Goal: Feedback & Contribution: Leave review/rating

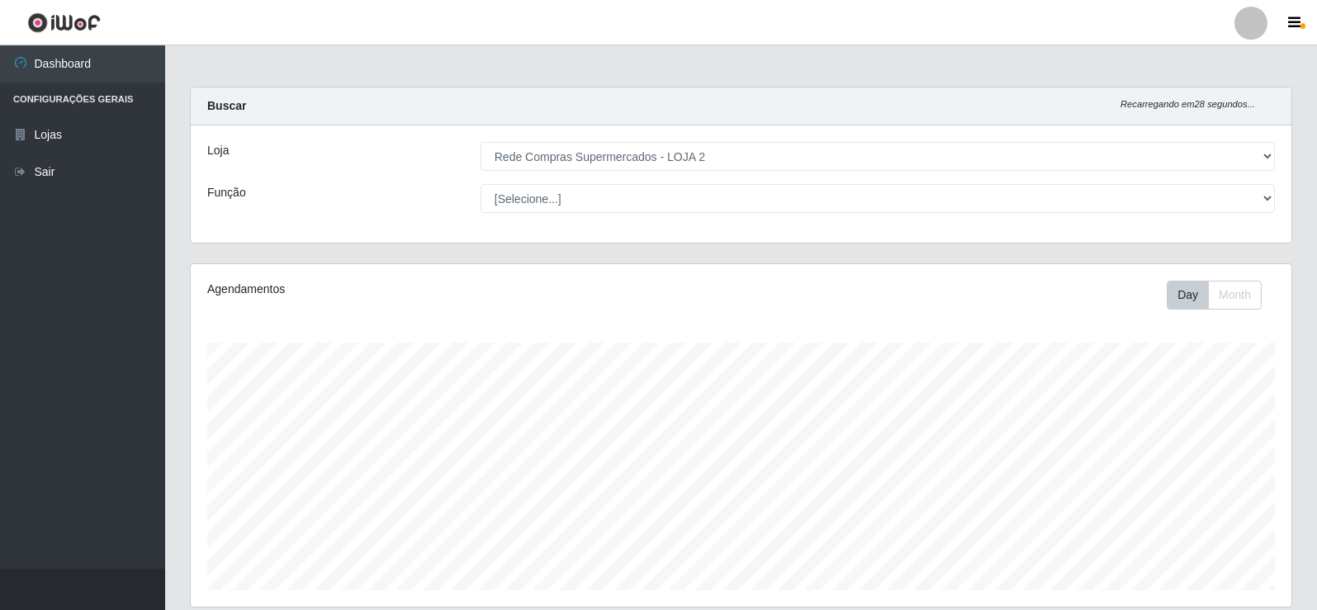
select select "161"
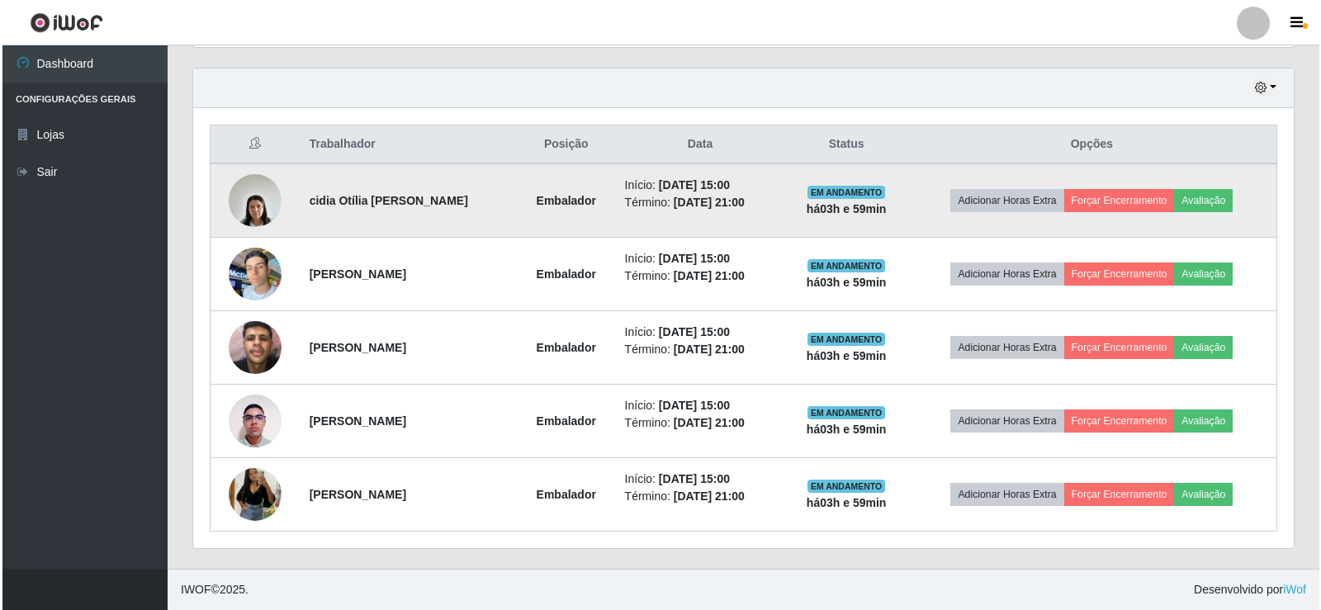
scroll to position [343, 1101]
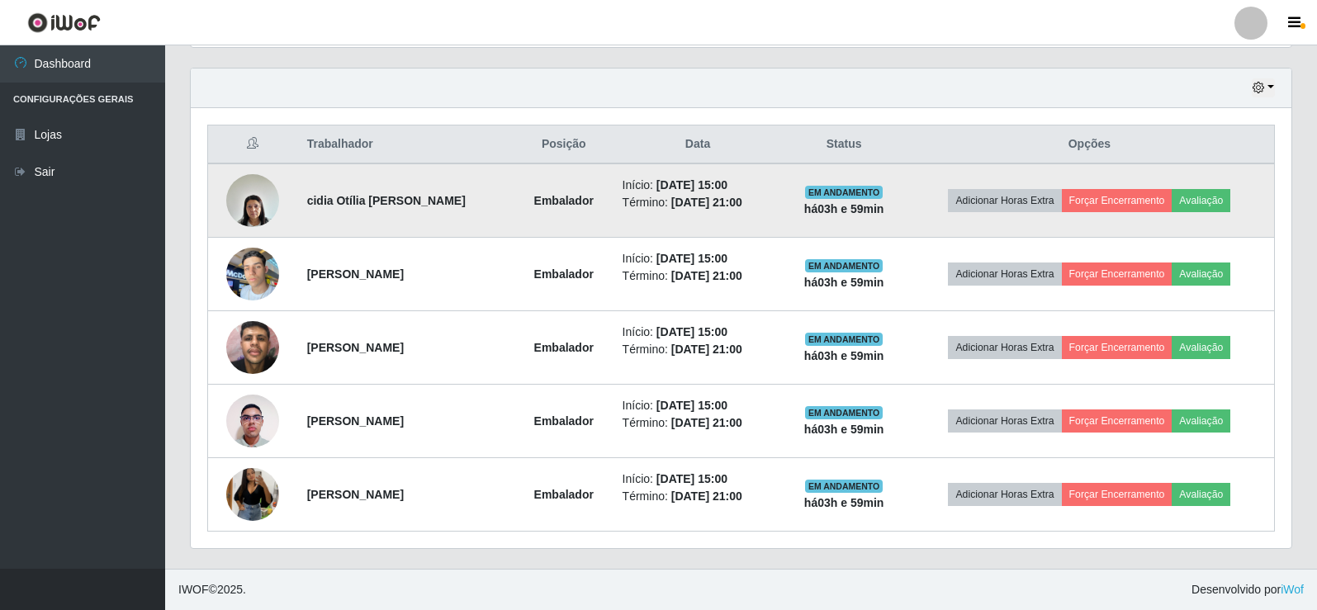
click at [260, 203] on img at bounding box center [252, 200] width 53 height 70
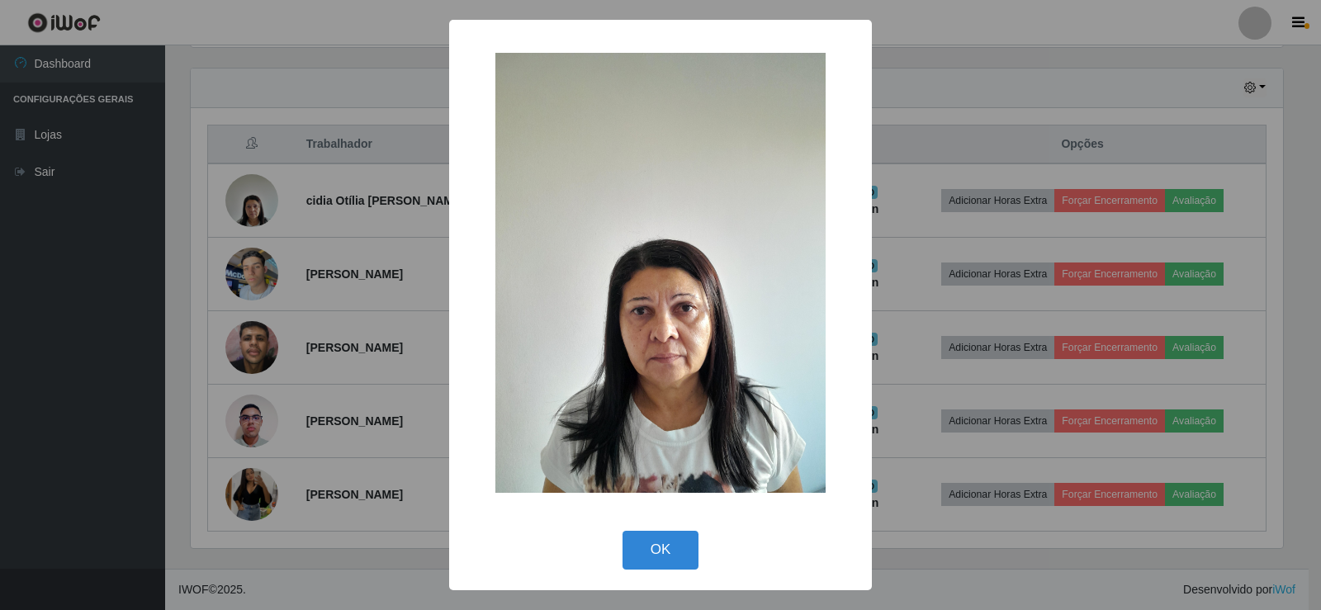
click at [258, 204] on div "× OK Cancel" at bounding box center [660, 305] width 1321 height 610
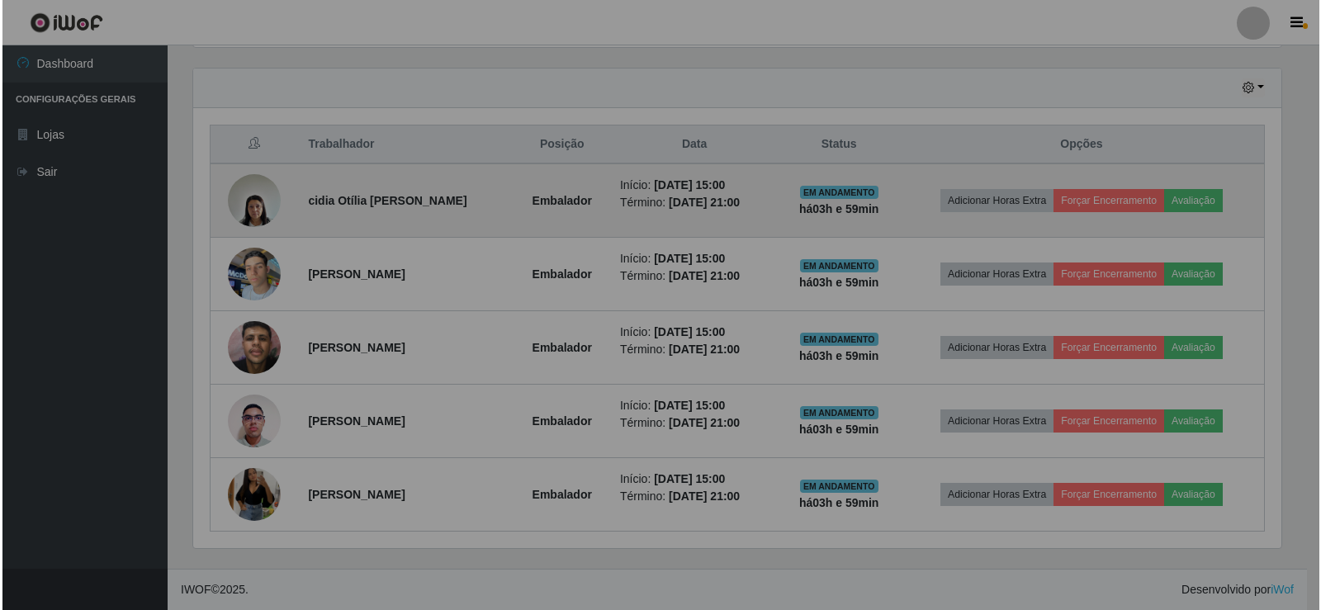
scroll to position [343, 1101]
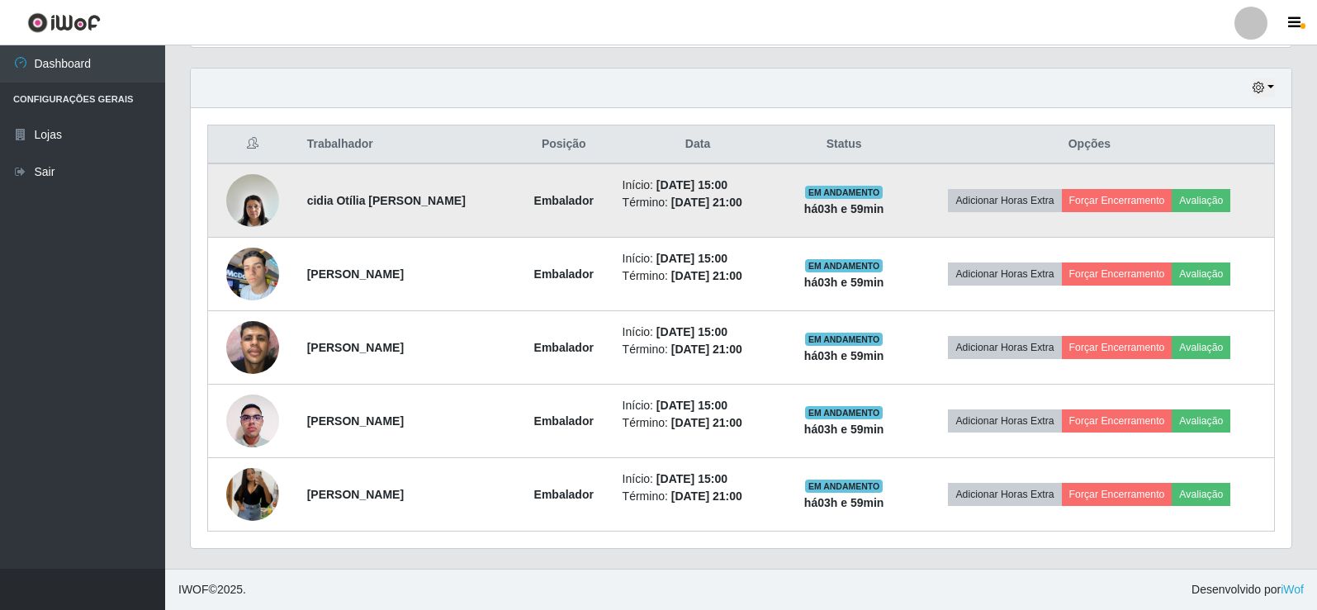
click at [255, 196] on img at bounding box center [252, 200] width 53 height 70
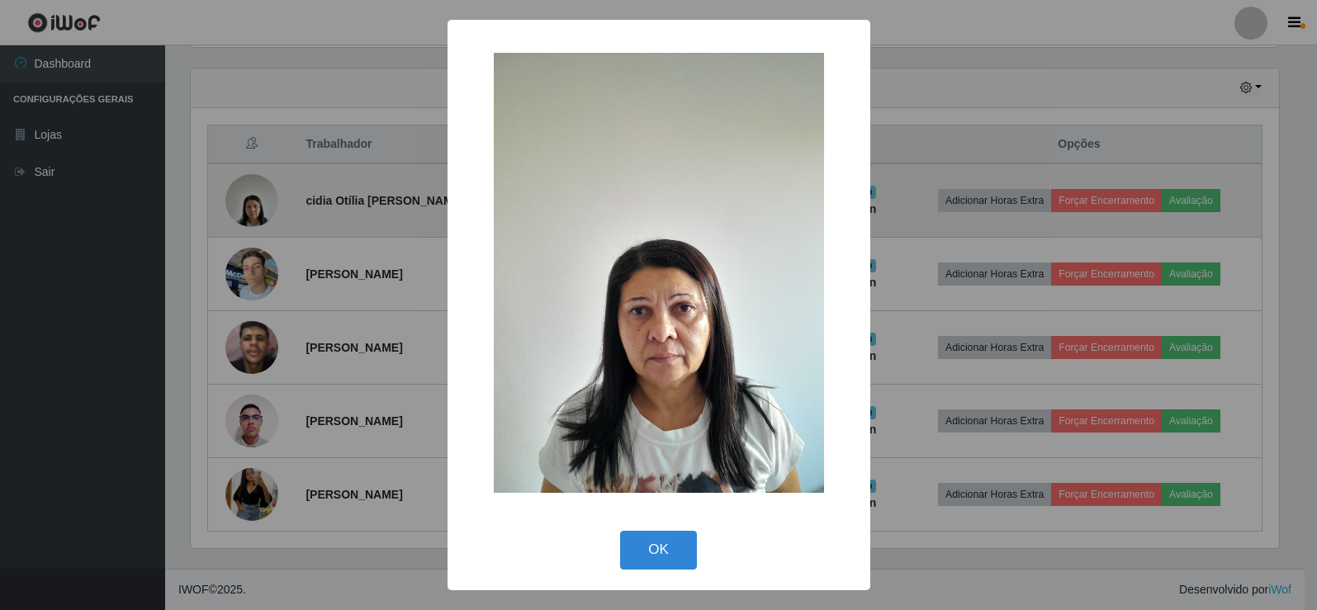
scroll to position [343, 1092]
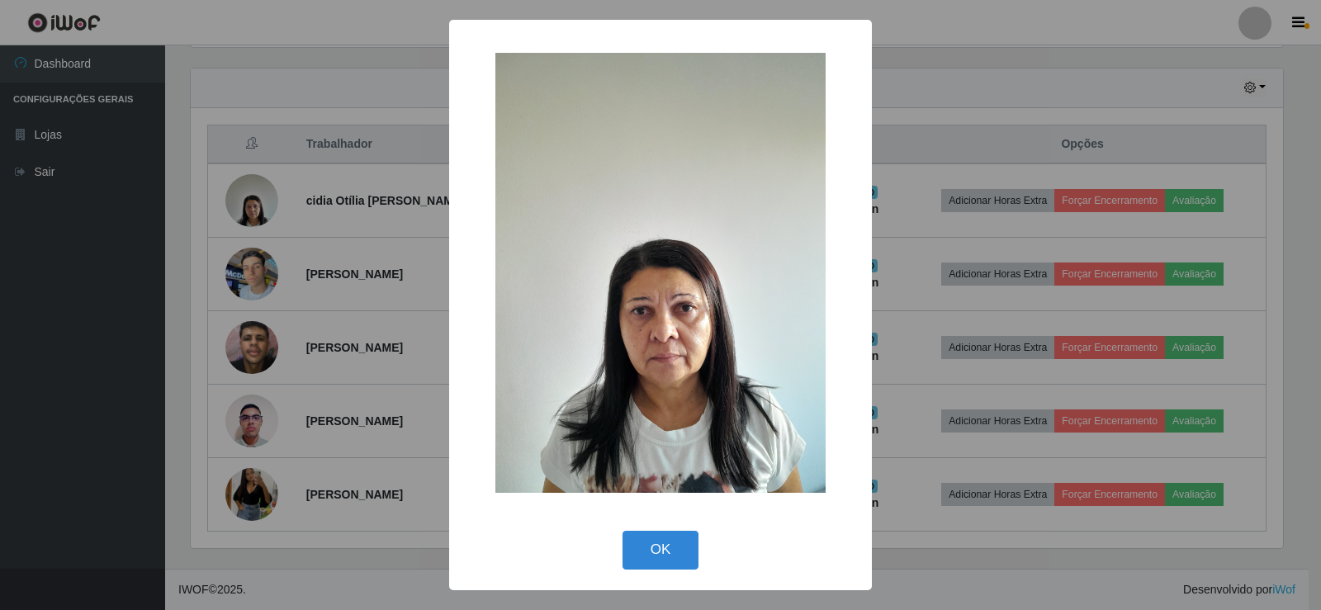
click at [254, 196] on div "× OK Cancel" at bounding box center [660, 305] width 1321 height 610
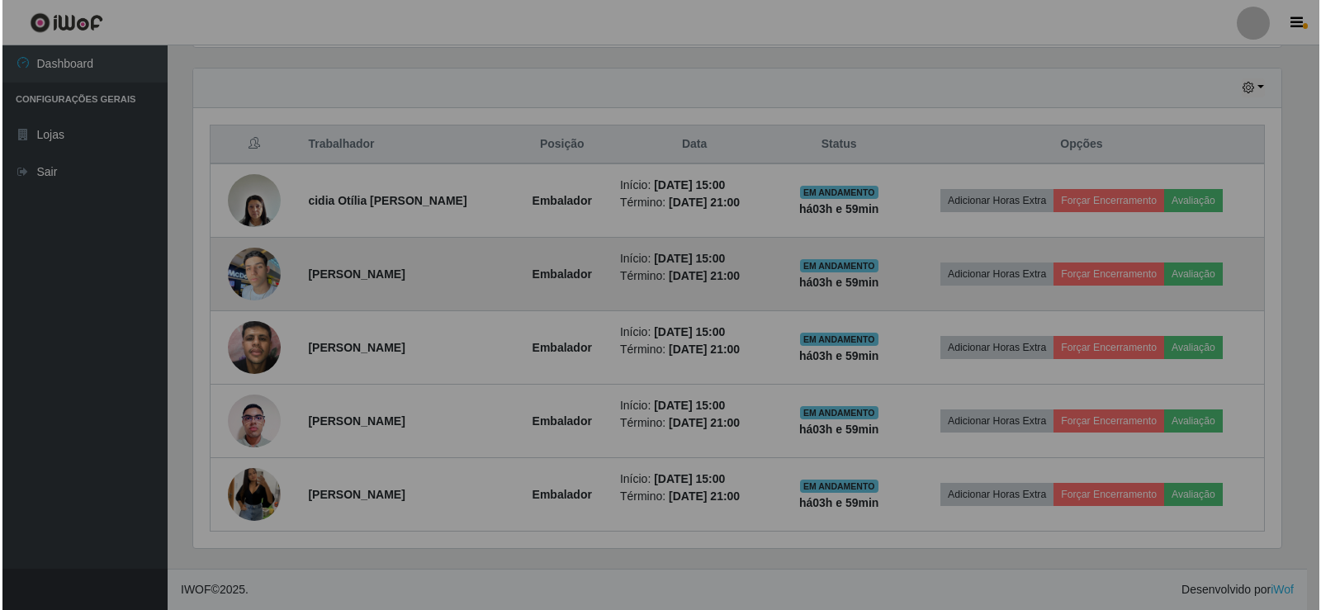
scroll to position [343, 1101]
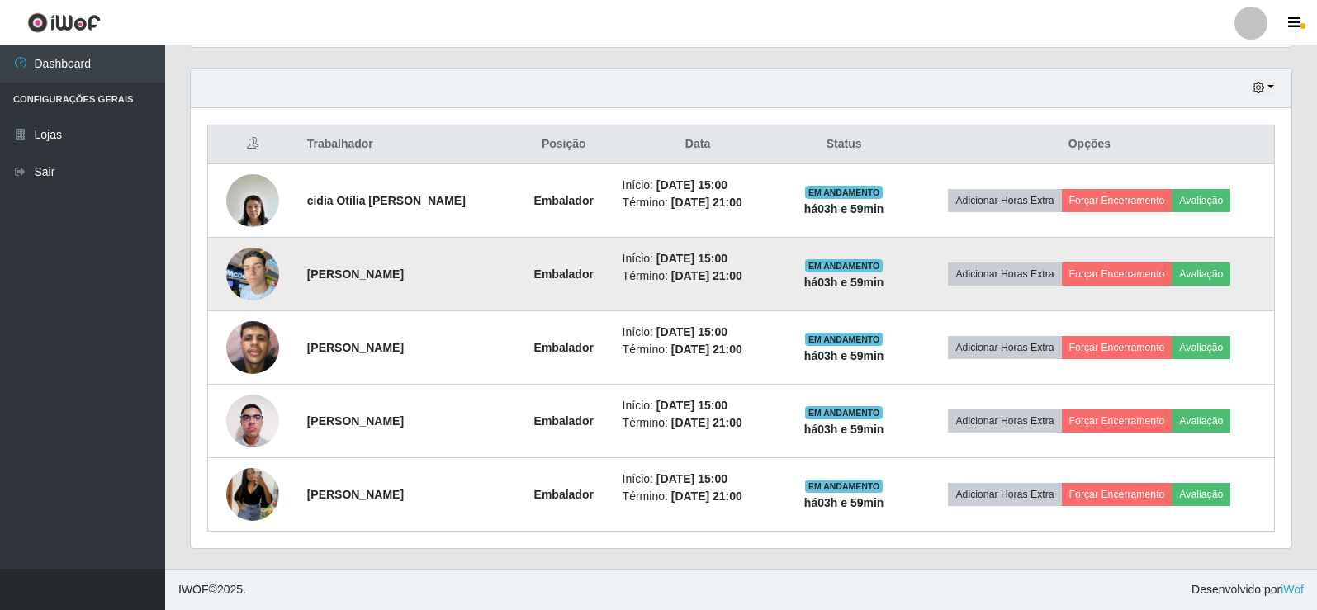
click at [242, 273] on img at bounding box center [252, 274] width 53 height 70
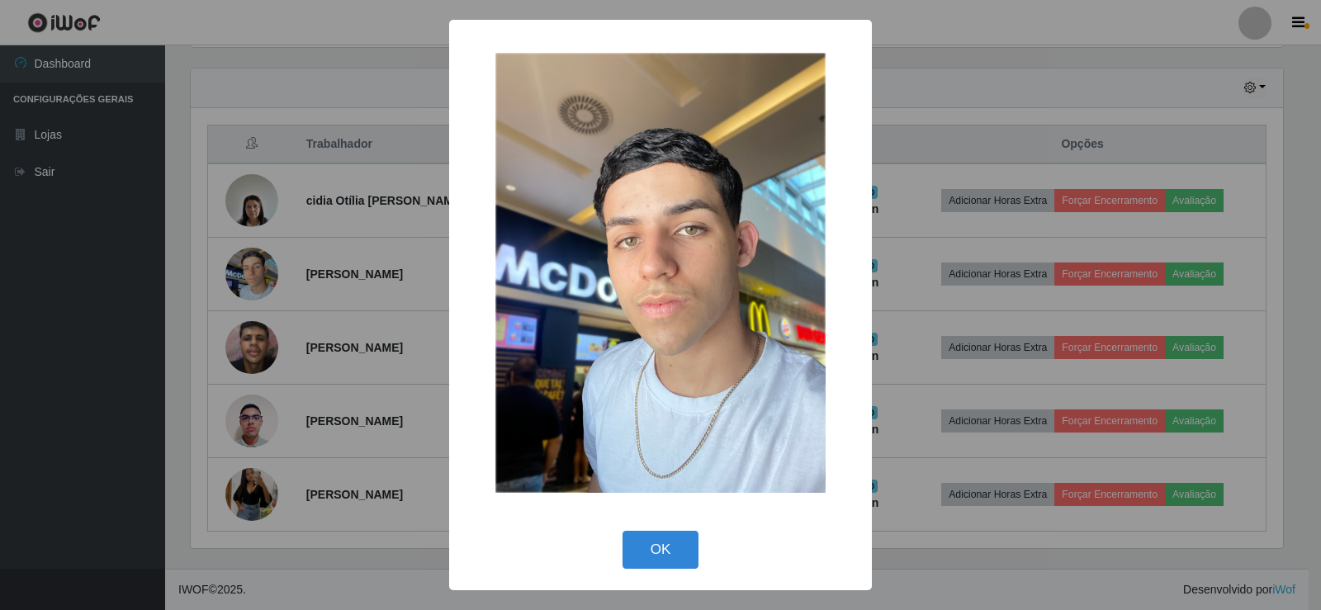
click at [397, 226] on div "× OK Cancel" at bounding box center [660, 305] width 1321 height 610
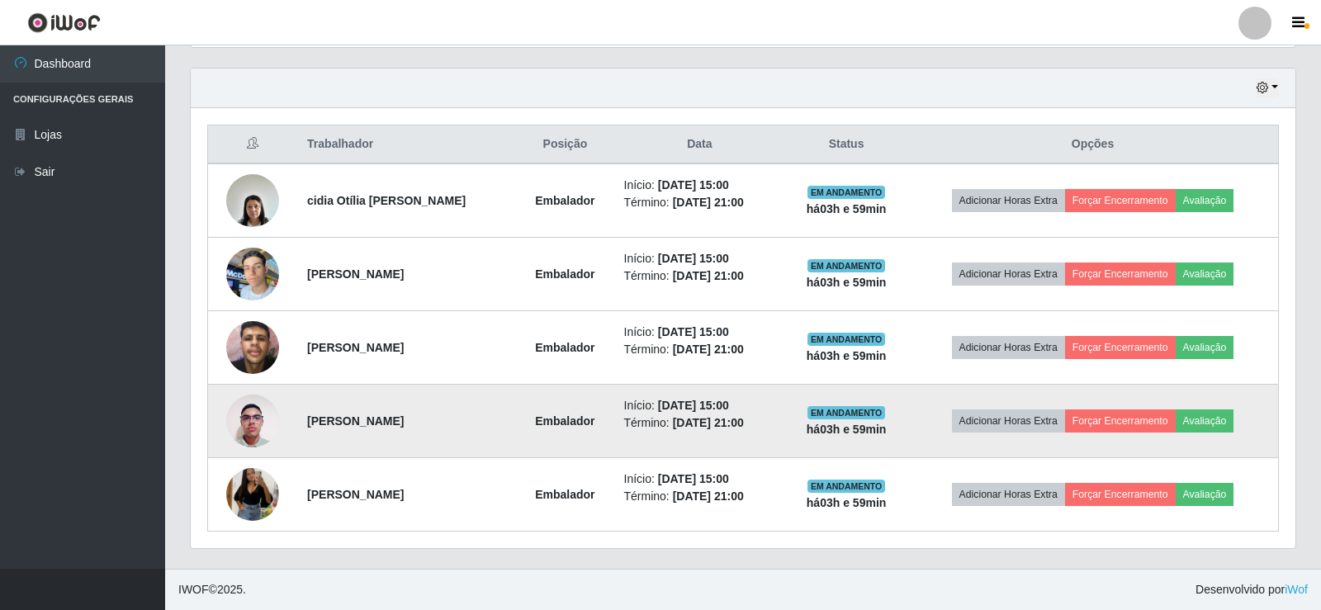
scroll to position [343, 1101]
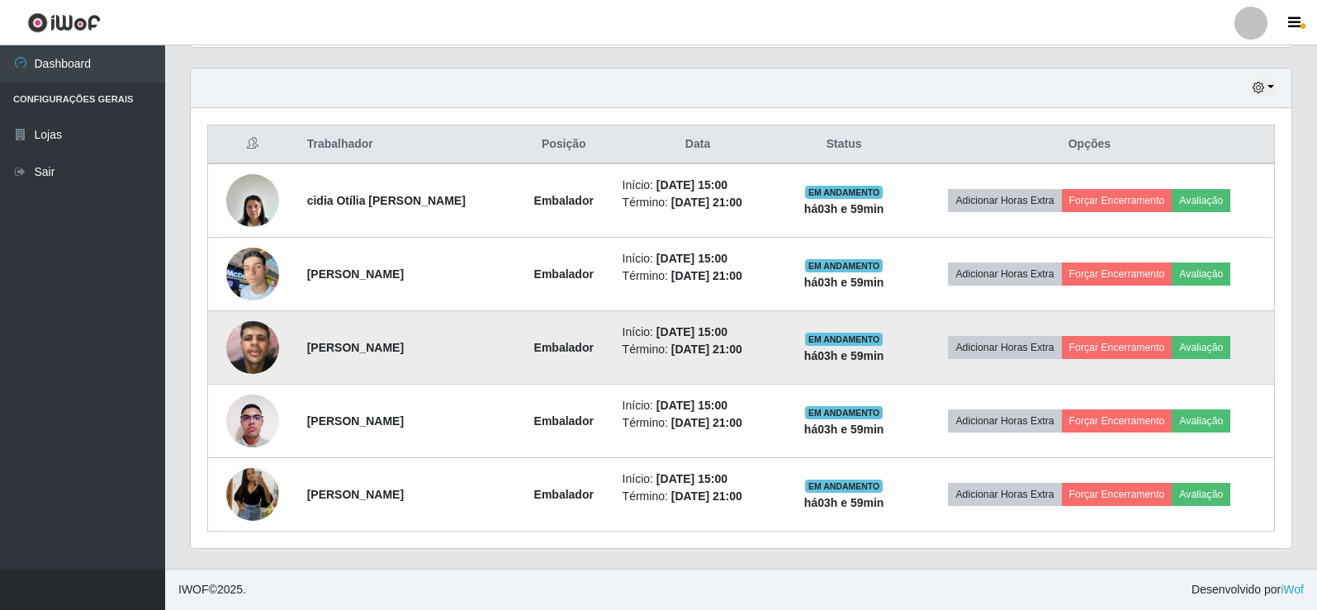
click at [241, 352] on img at bounding box center [252, 347] width 53 height 70
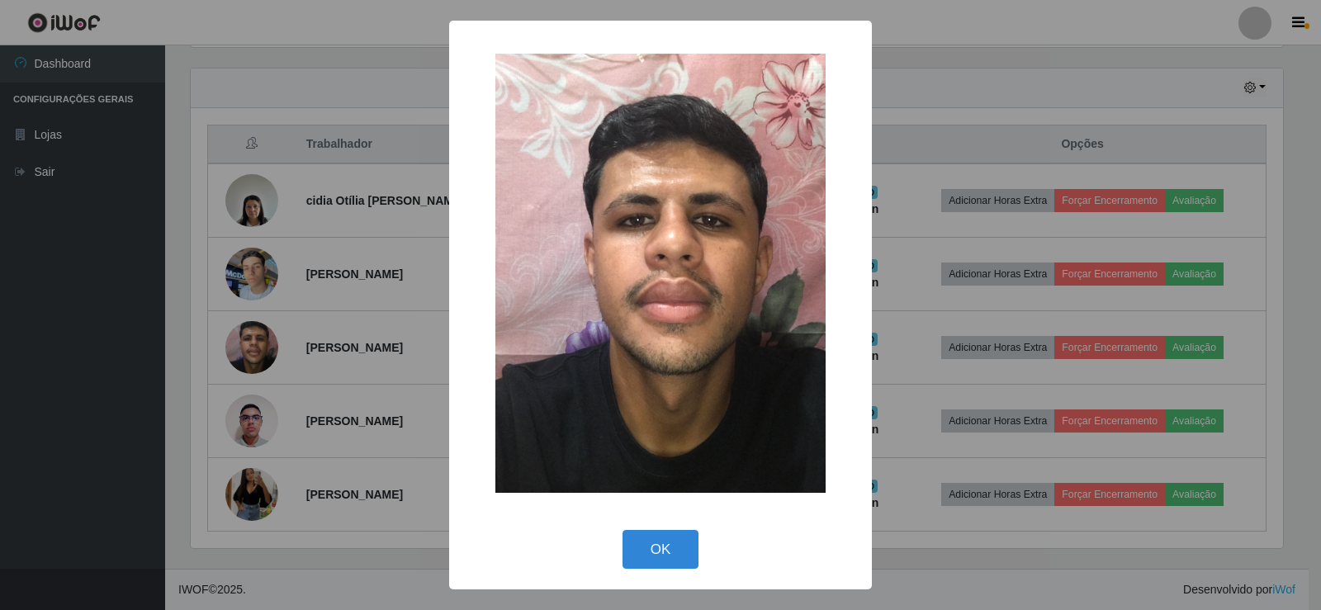
click at [279, 337] on div "× OK Cancel" at bounding box center [660, 305] width 1321 height 610
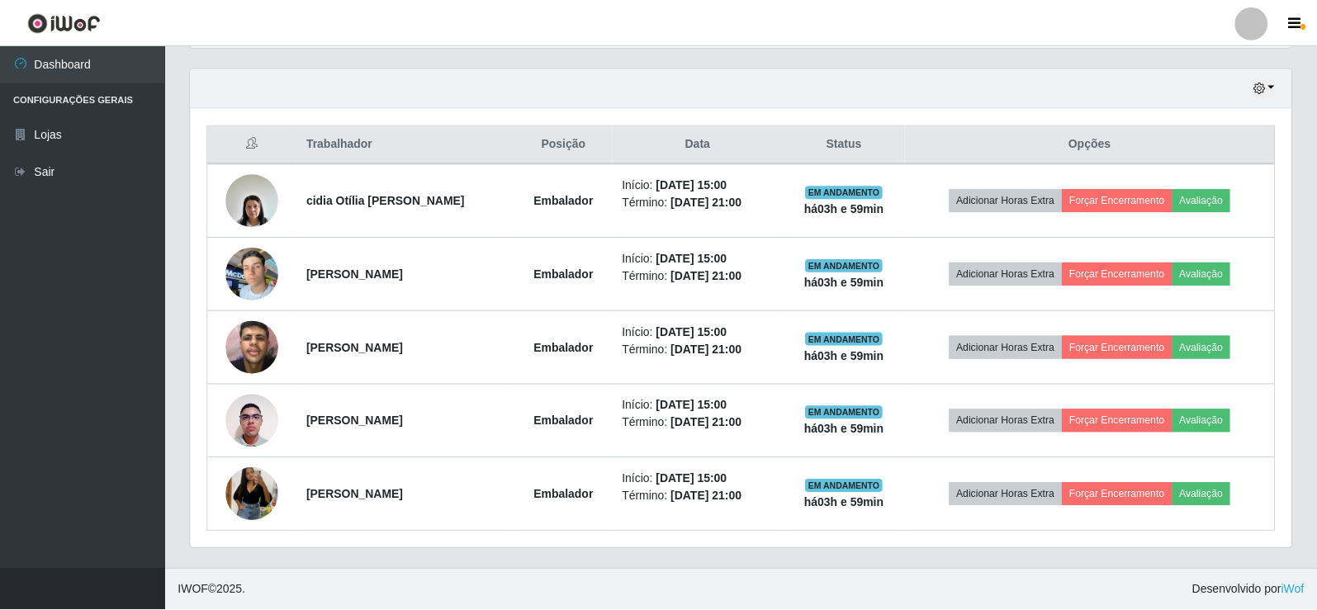
scroll to position [343, 1101]
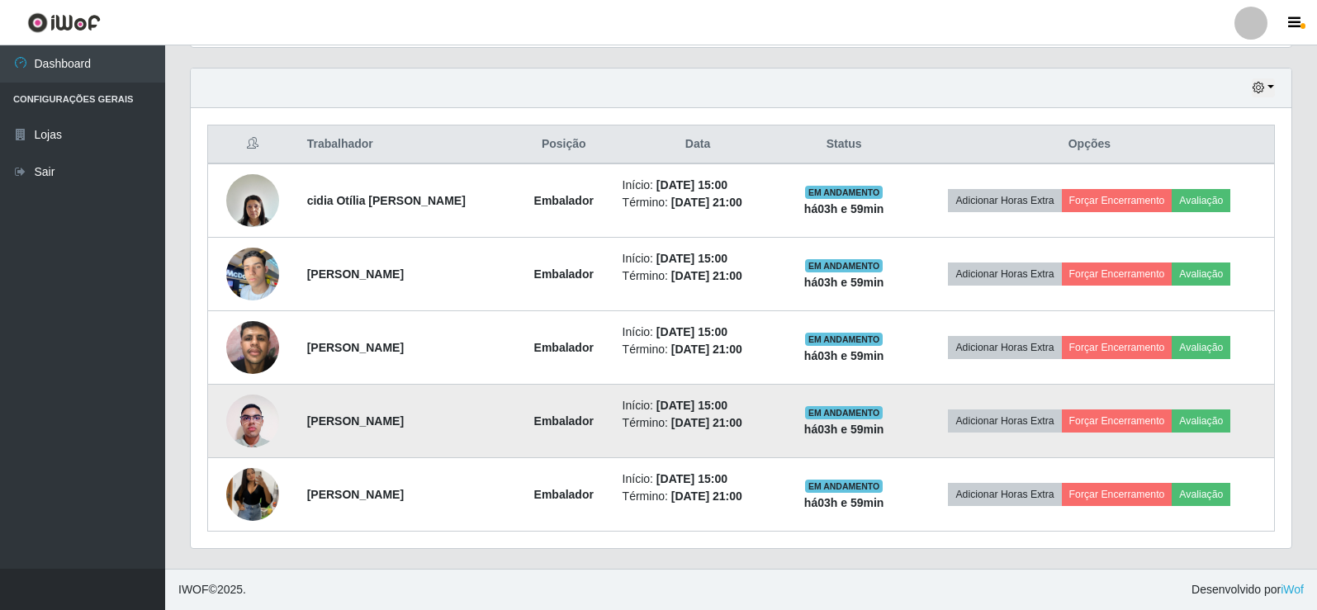
click at [258, 424] on img at bounding box center [252, 421] width 53 height 70
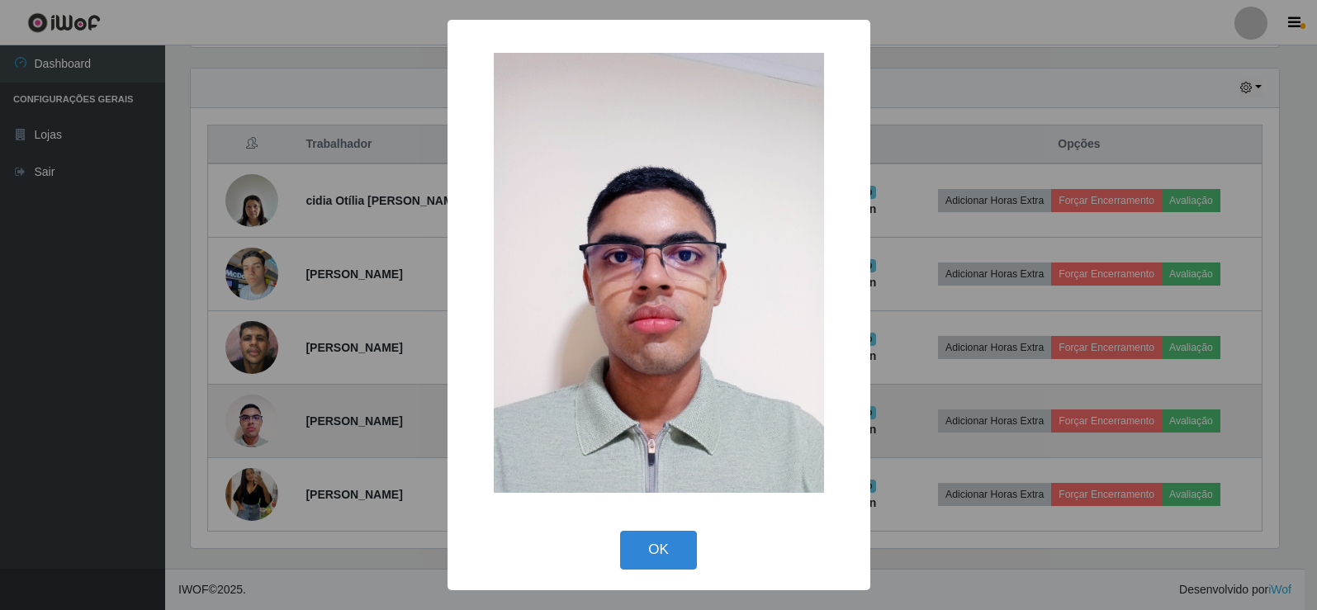
scroll to position [343, 1092]
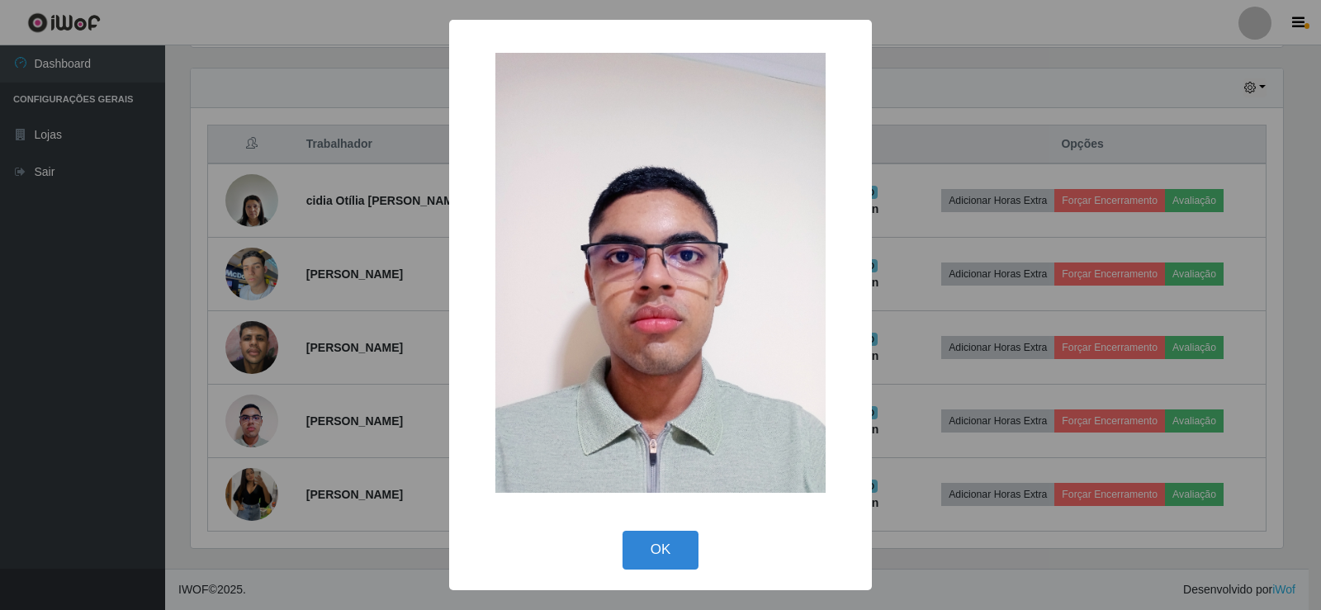
click at [336, 353] on div "× OK Cancel" at bounding box center [660, 305] width 1321 height 610
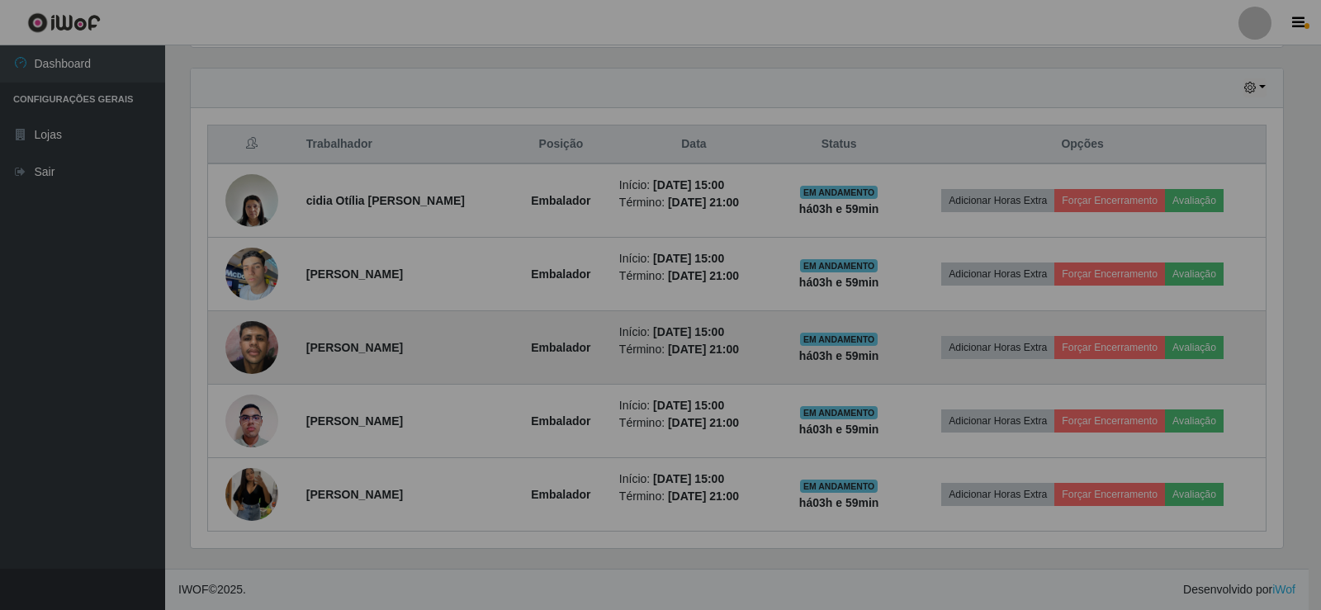
scroll to position [343, 1101]
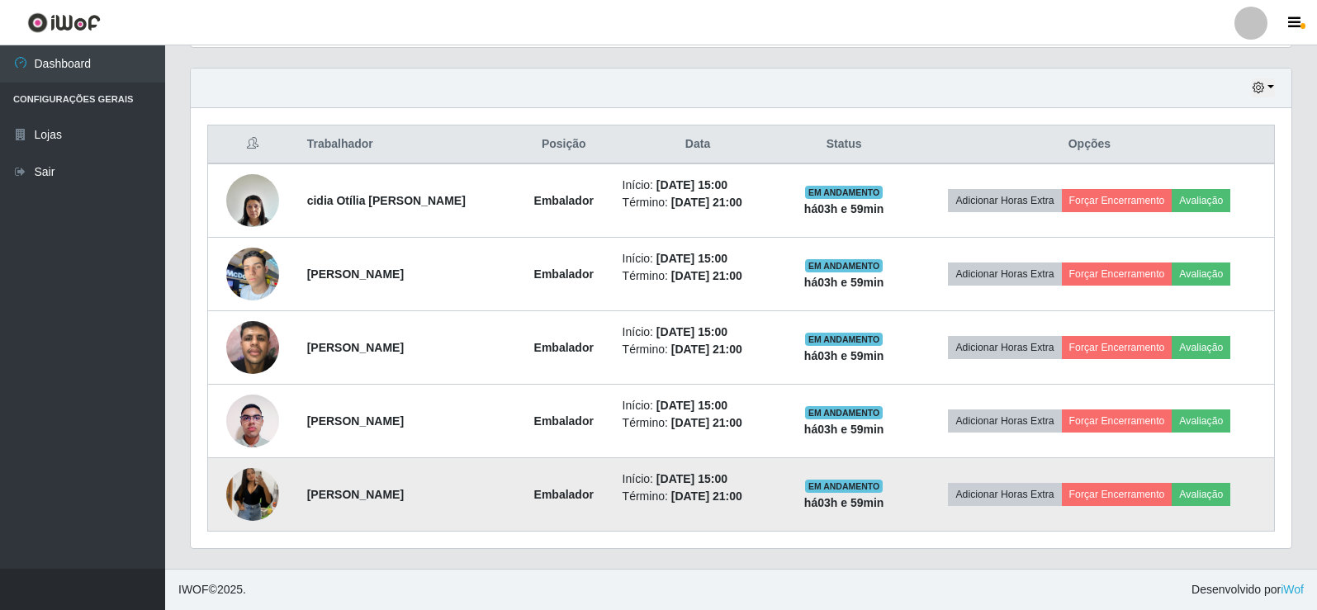
click at [246, 495] on img at bounding box center [252, 495] width 53 height 115
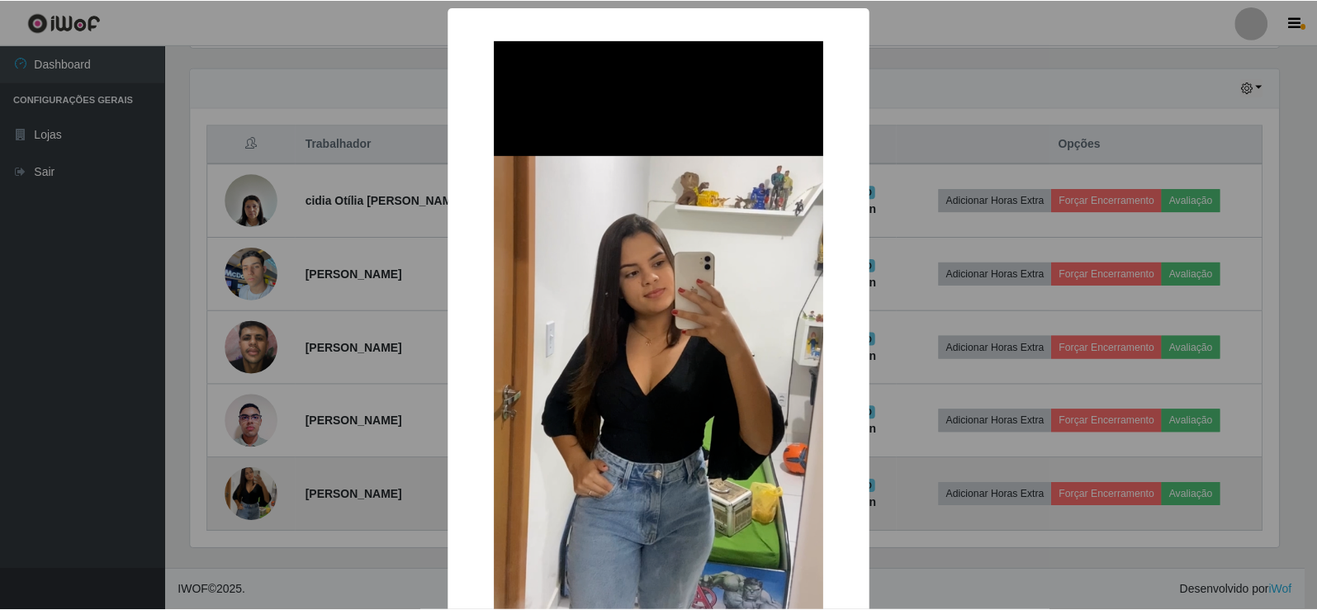
scroll to position [343, 1092]
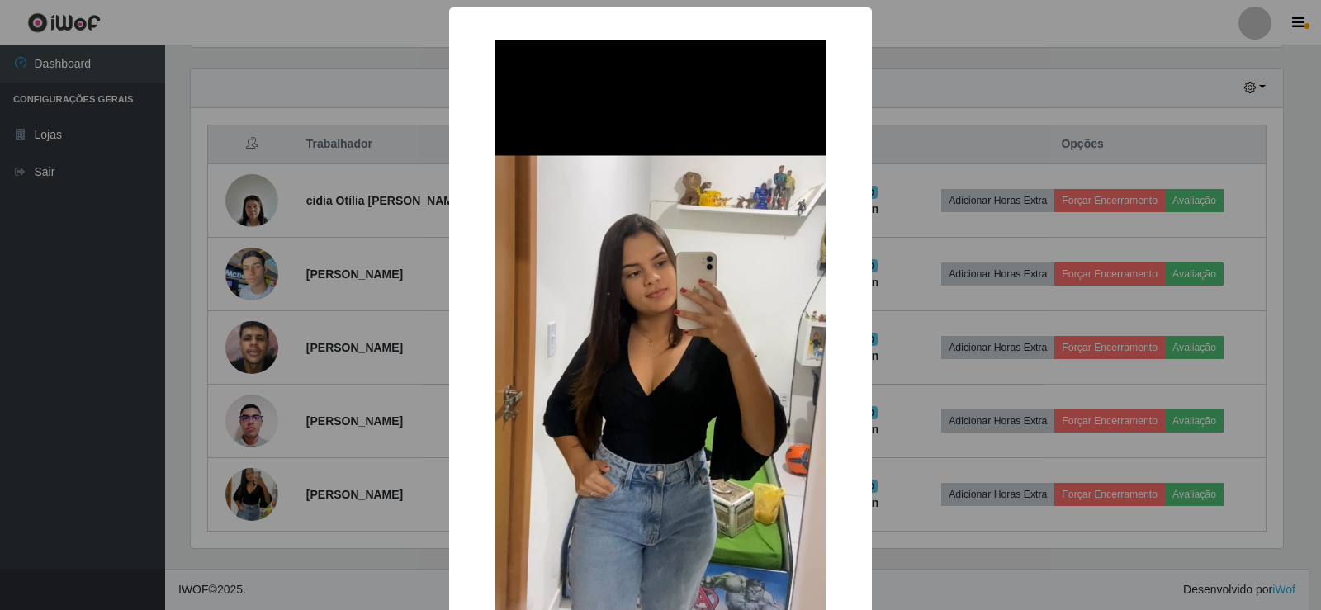
click at [322, 373] on div "× OK Cancel" at bounding box center [660, 305] width 1321 height 610
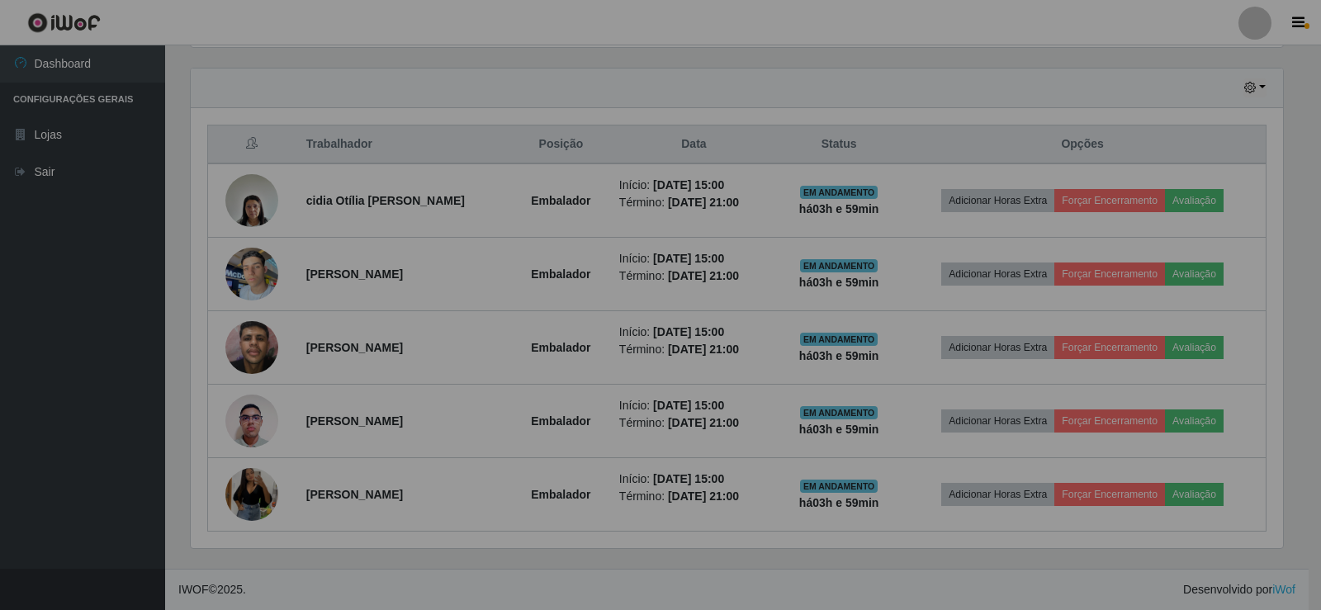
scroll to position [343, 1101]
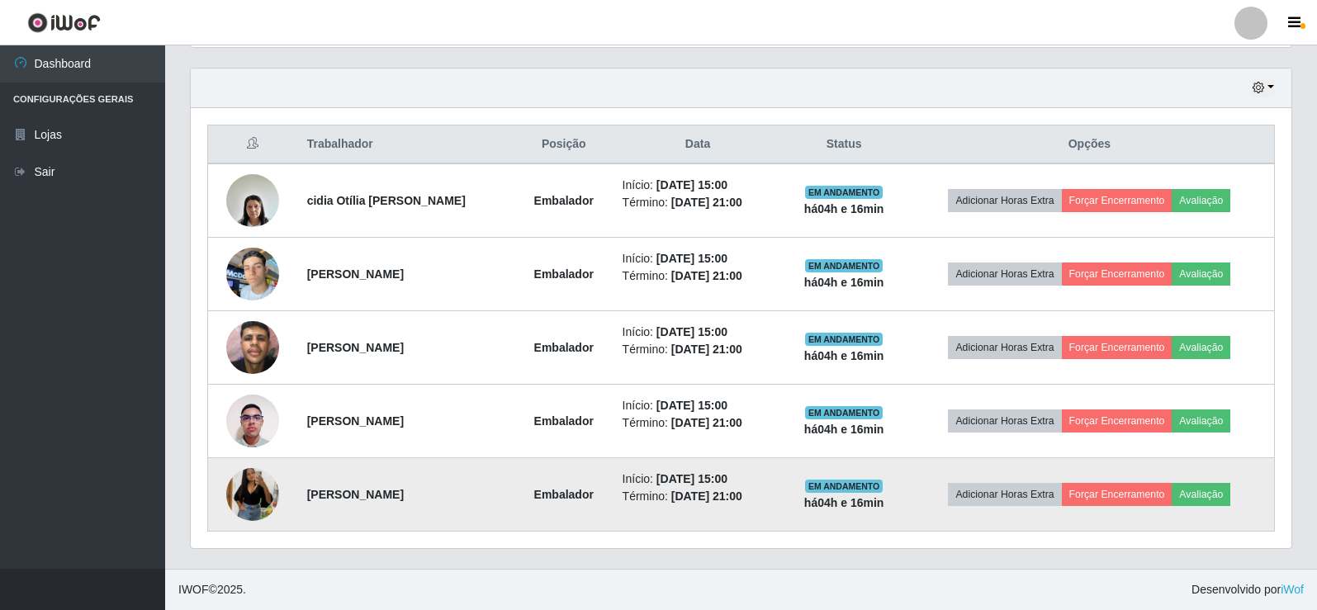
click at [257, 494] on img at bounding box center [252, 495] width 53 height 115
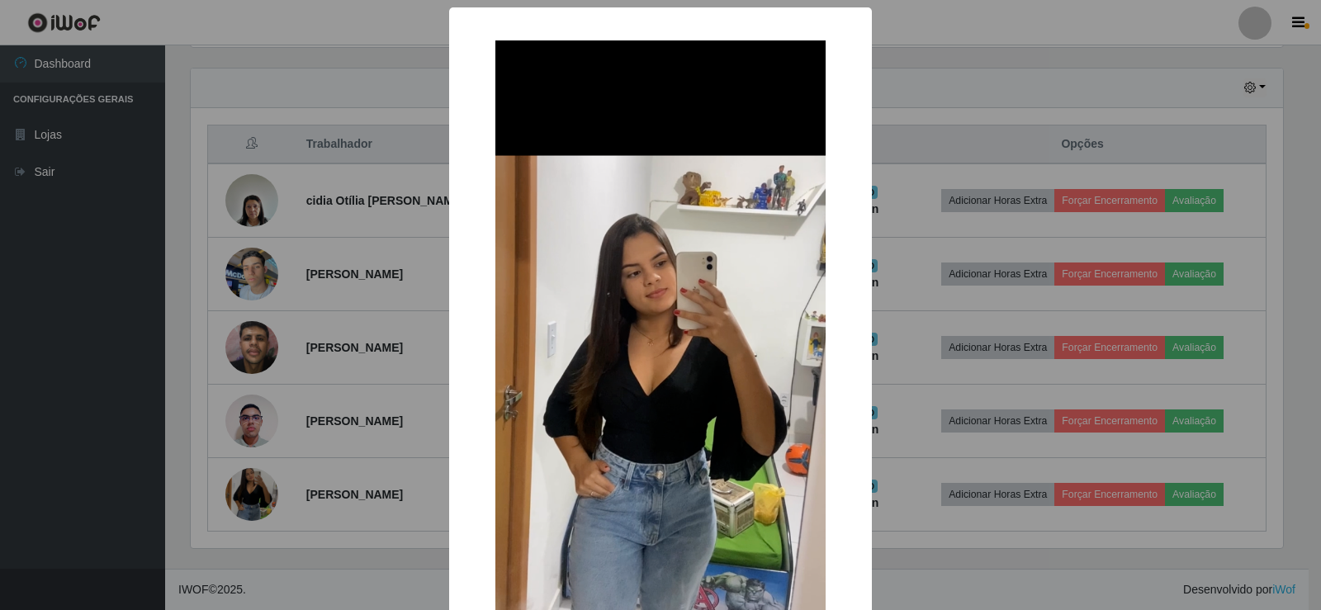
click at [257, 494] on div "× OK Cancel" at bounding box center [660, 305] width 1321 height 610
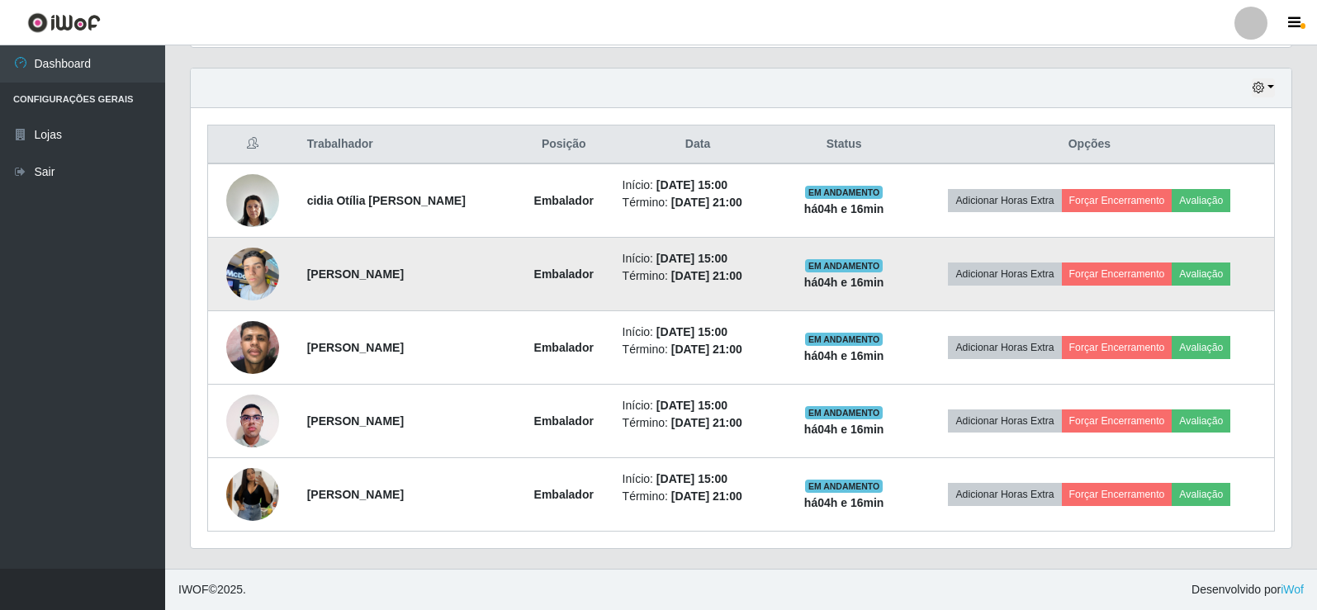
scroll to position [343, 1101]
click at [247, 265] on img at bounding box center [252, 274] width 53 height 70
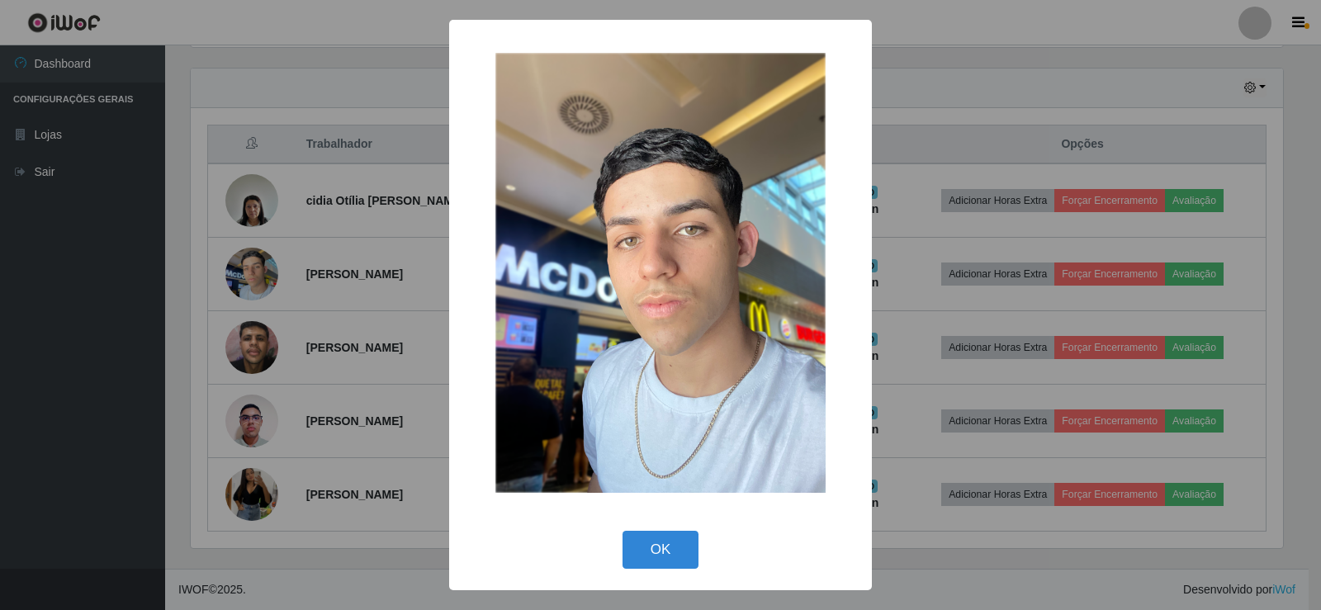
click at [258, 286] on div "× OK Cancel" at bounding box center [660, 305] width 1321 height 610
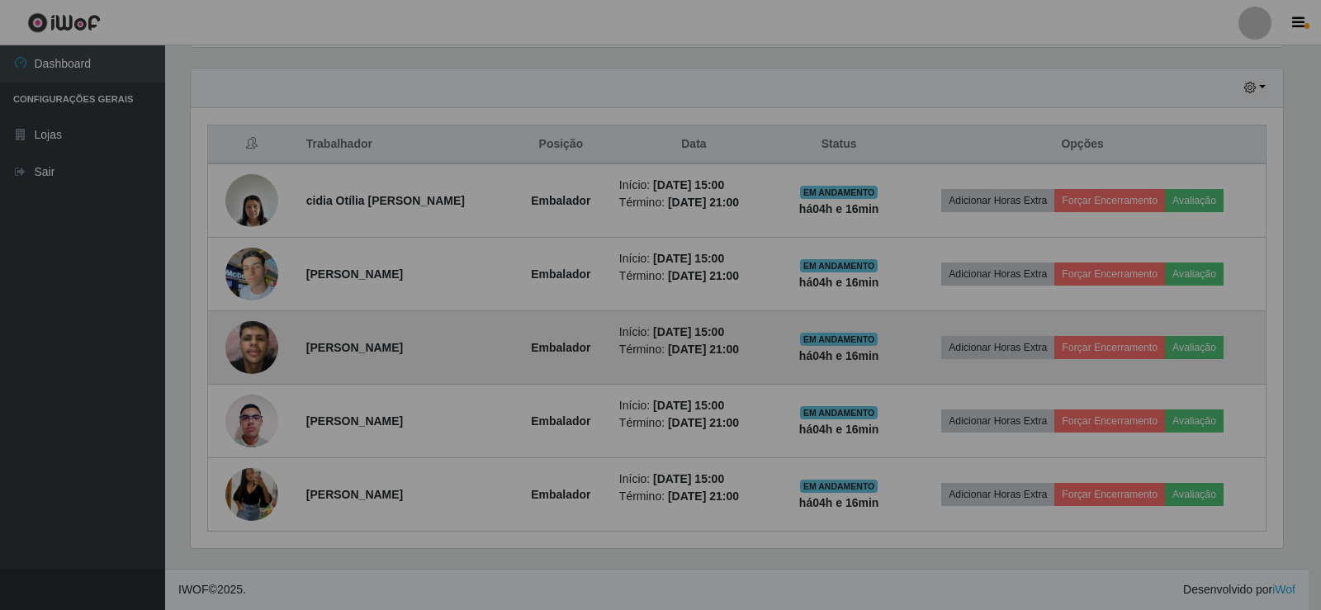
scroll to position [343, 1101]
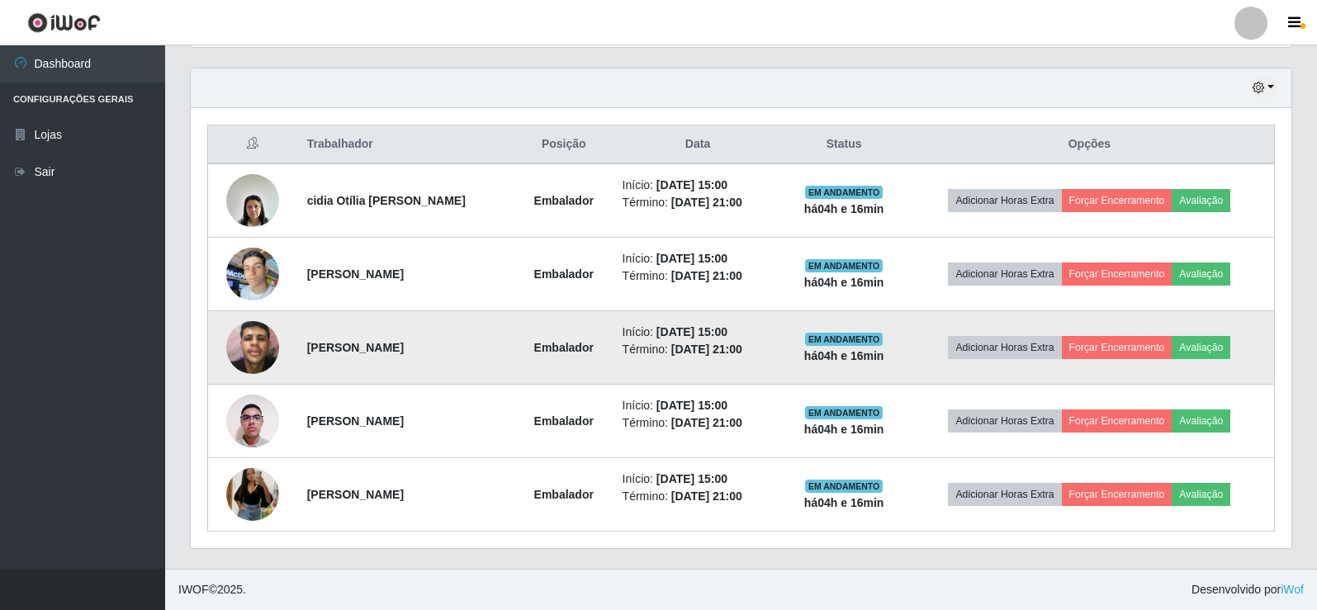
click at [249, 337] on img at bounding box center [252, 347] width 53 height 70
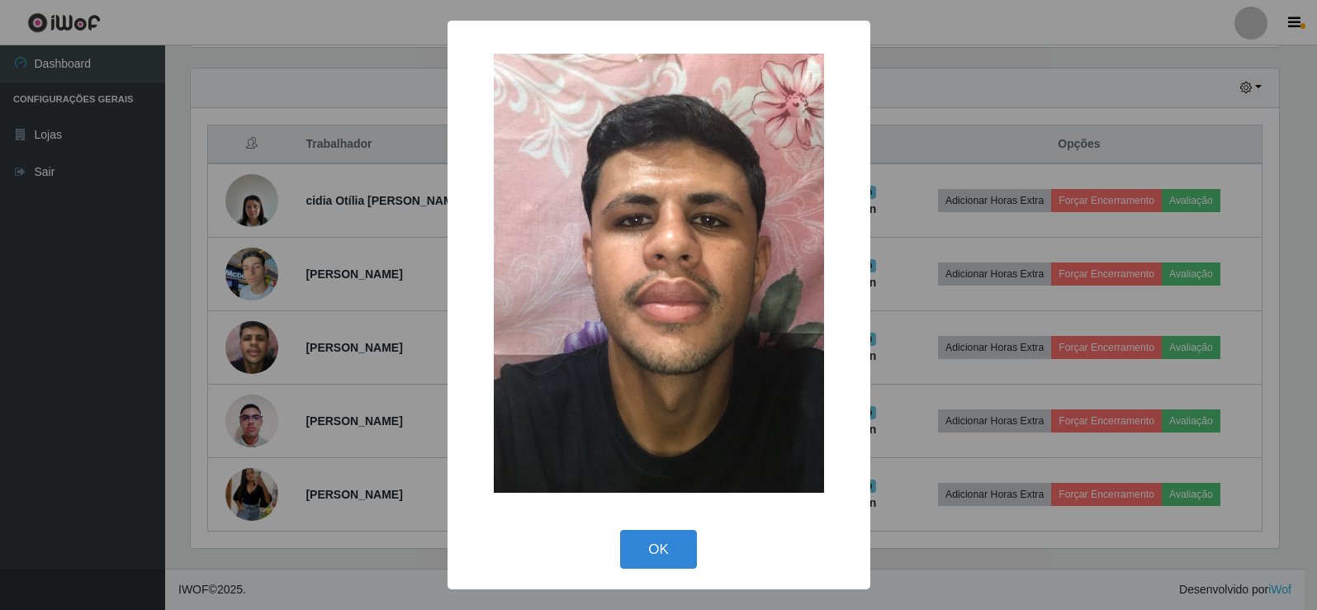
scroll to position [343, 1092]
click at [253, 337] on div "× OK Cancel" at bounding box center [660, 305] width 1321 height 610
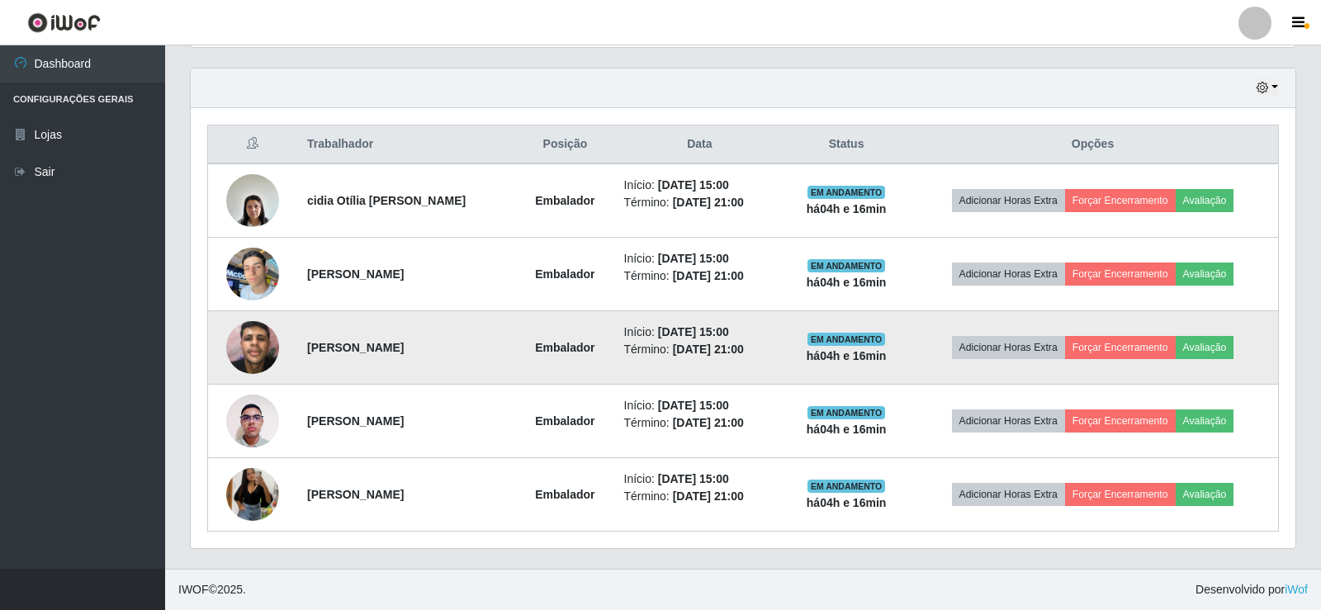
scroll to position [343, 1101]
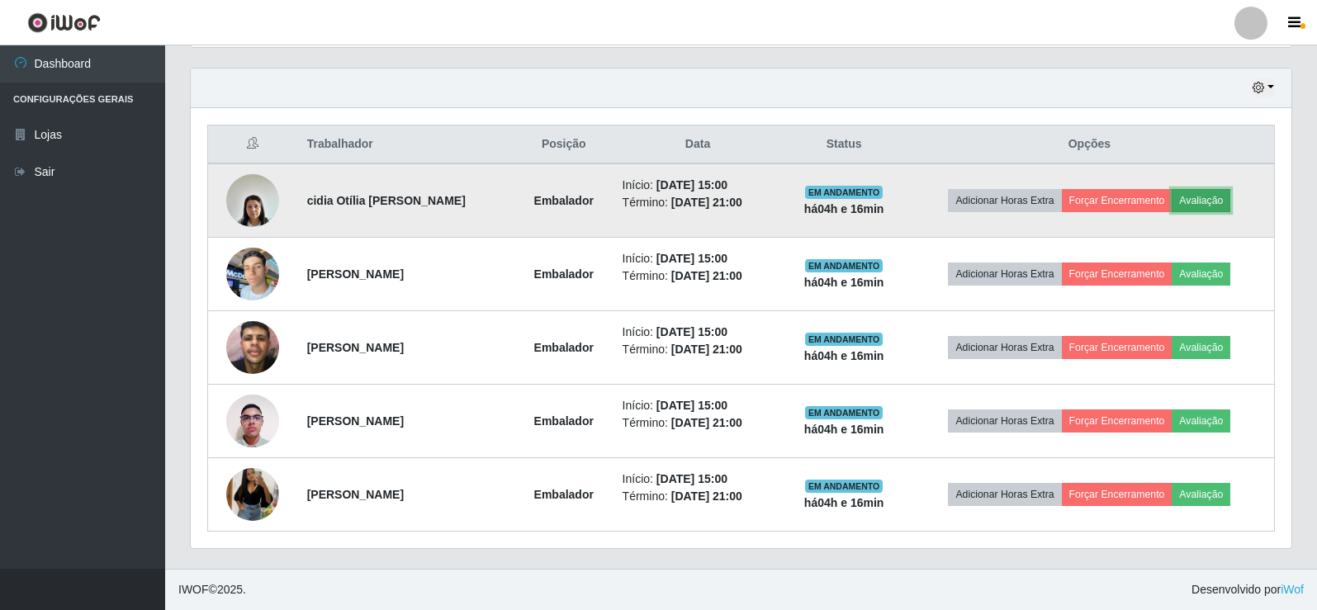
click at [1195, 196] on button "Avaliação" at bounding box center [1201, 200] width 59 height 23
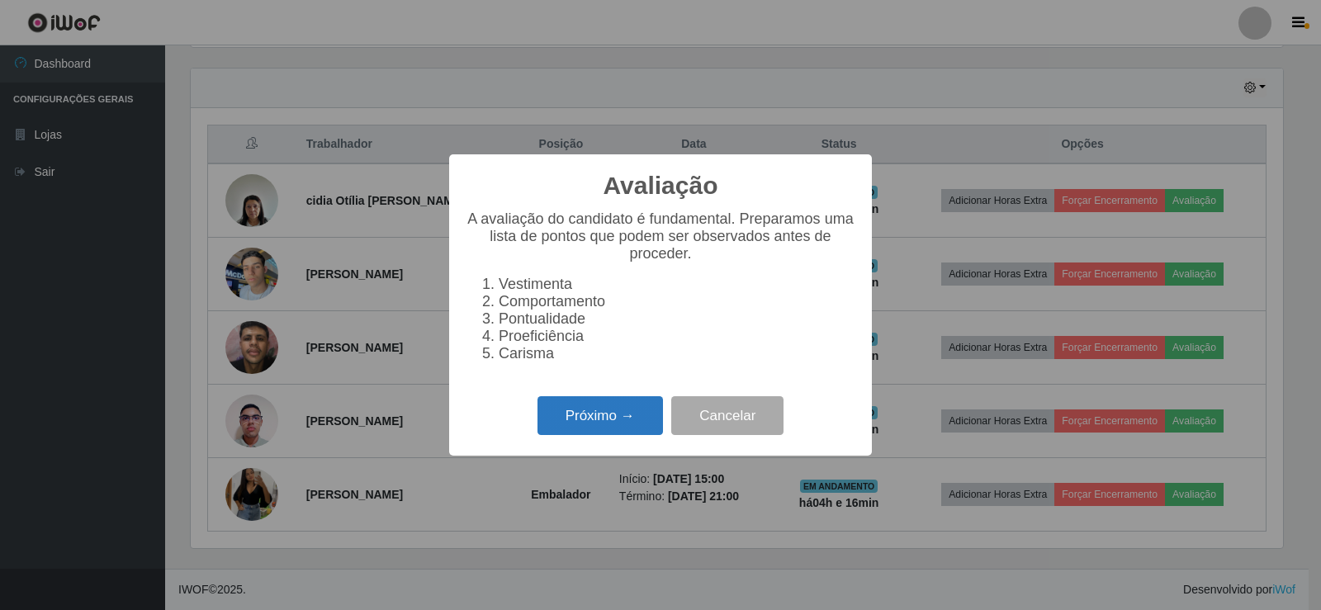
click at [551, 418] on button "Próximo →" at bounding box center [599, 415] width 125 height 39
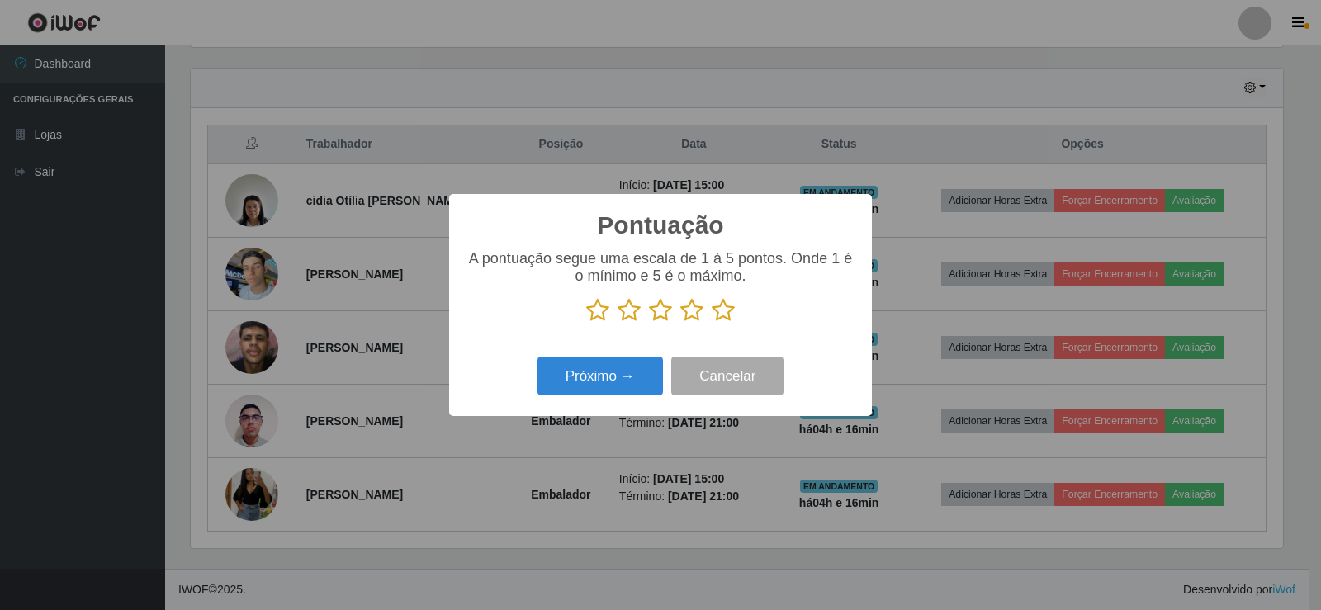
click at [727, 311] on icon at bounding box center [723, 310] width 23 height 25
click at [712, 323] on input "radio" at bounding box center [712, 323] width 0 height 0
click at [580, 376] on button "Próximo →" at bounding box center [599, 376] width 125 height 39
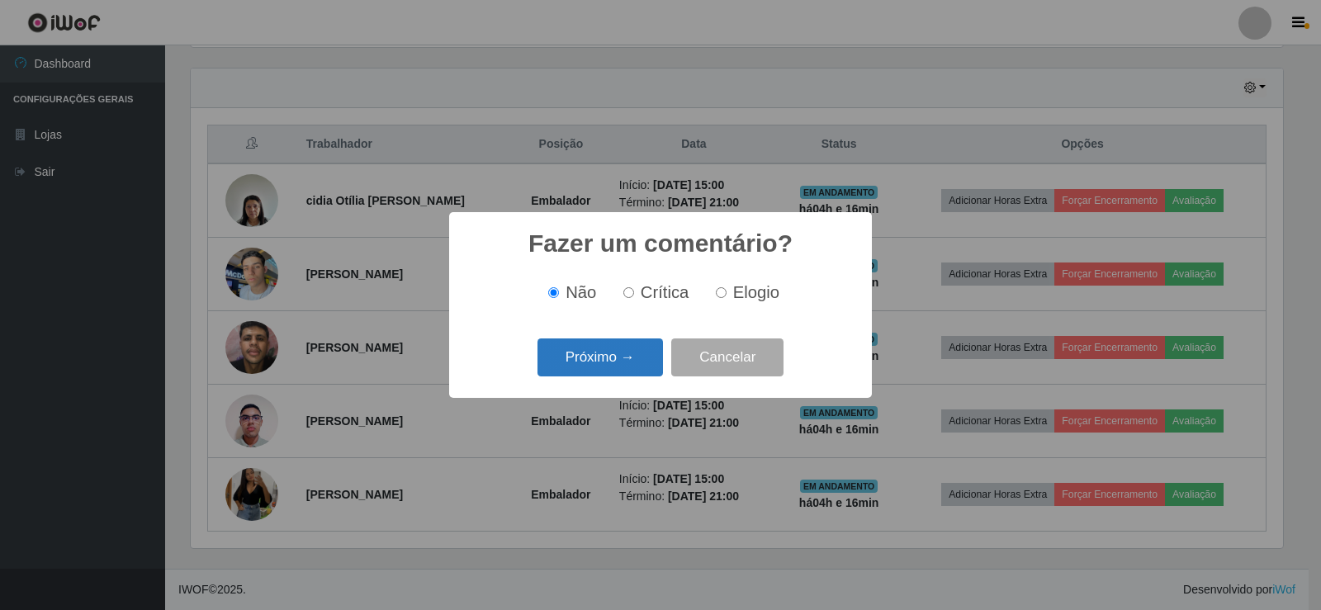
click at [590, 362] on button "Próximo →" at bounding box center [599, 358] width 125 height 39
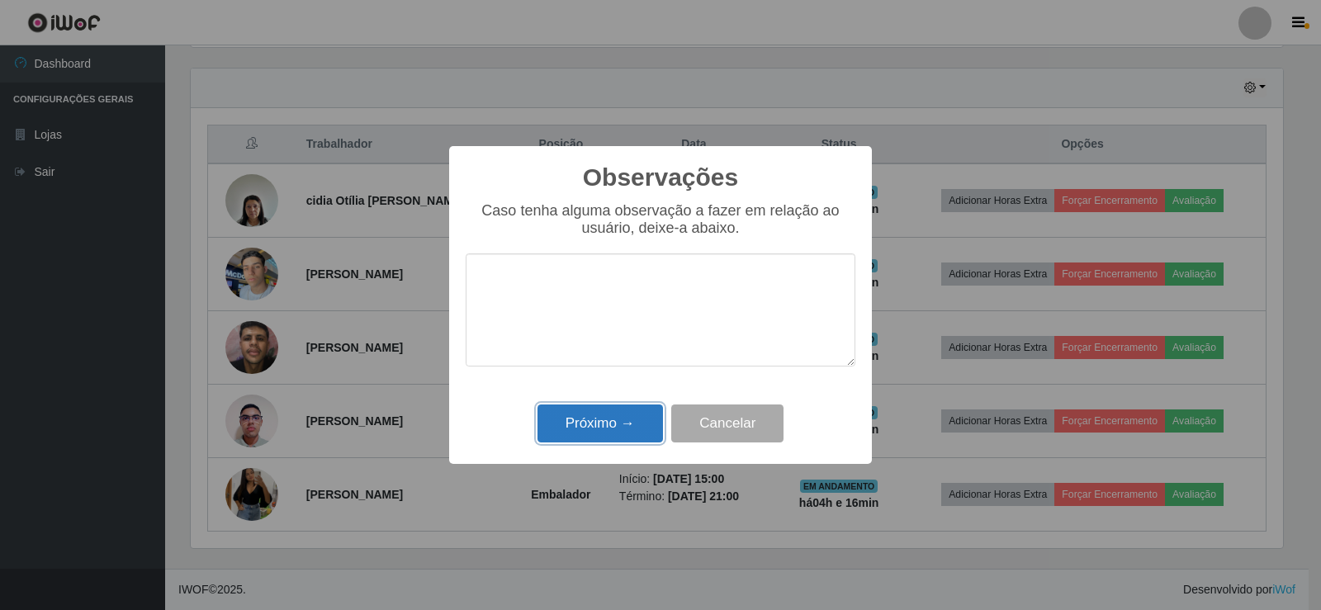
click at [598, 411] on button "Próximo →" at bounding box center [599, 424] width 125 height 39
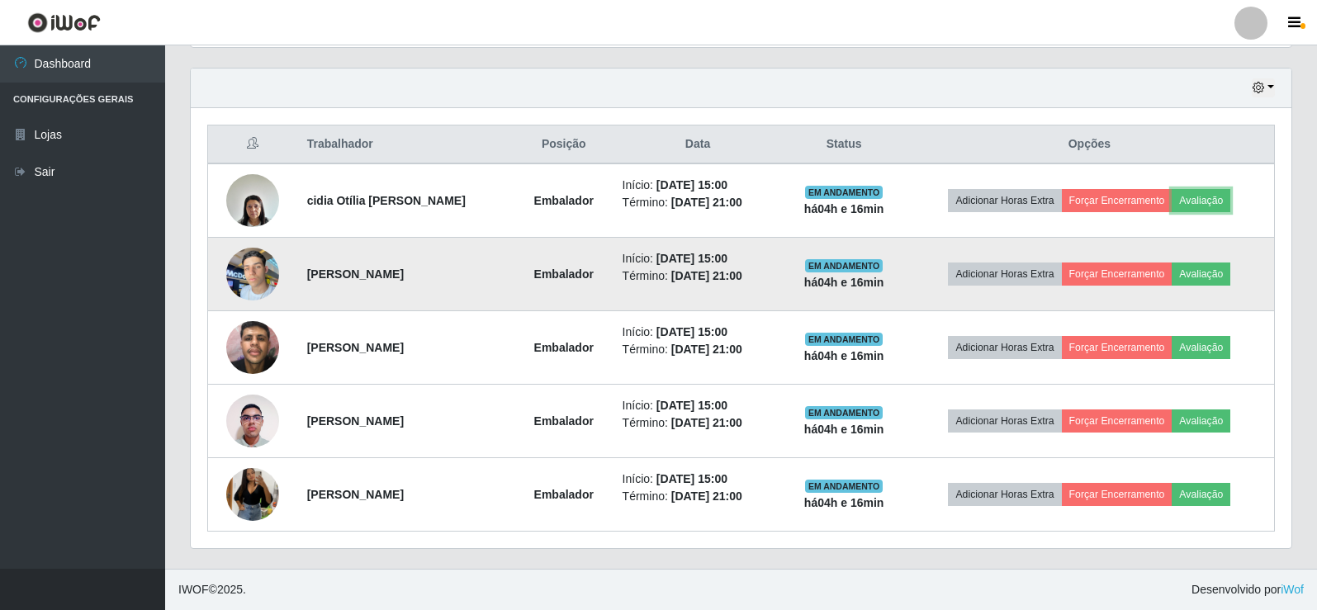
scroll to position [343, 1101]
click at [1210, 277] on button "Avaliação" at bounding box center [1201, 274] width 59 height 23
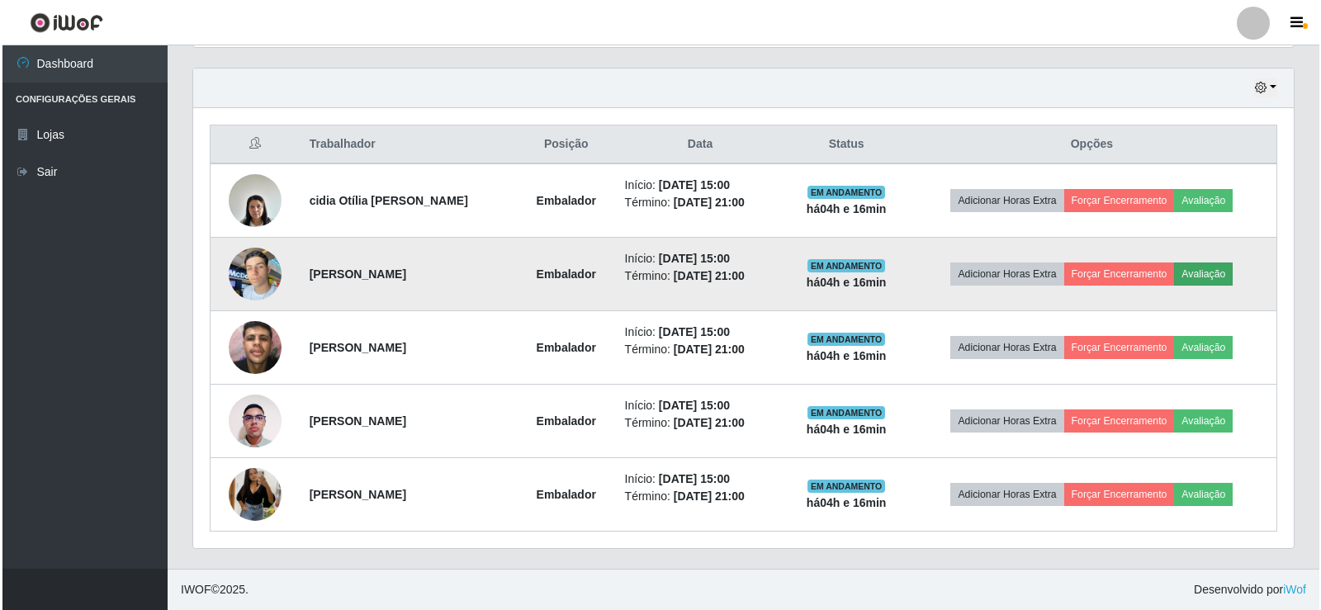
scroll to position [343, 1092]
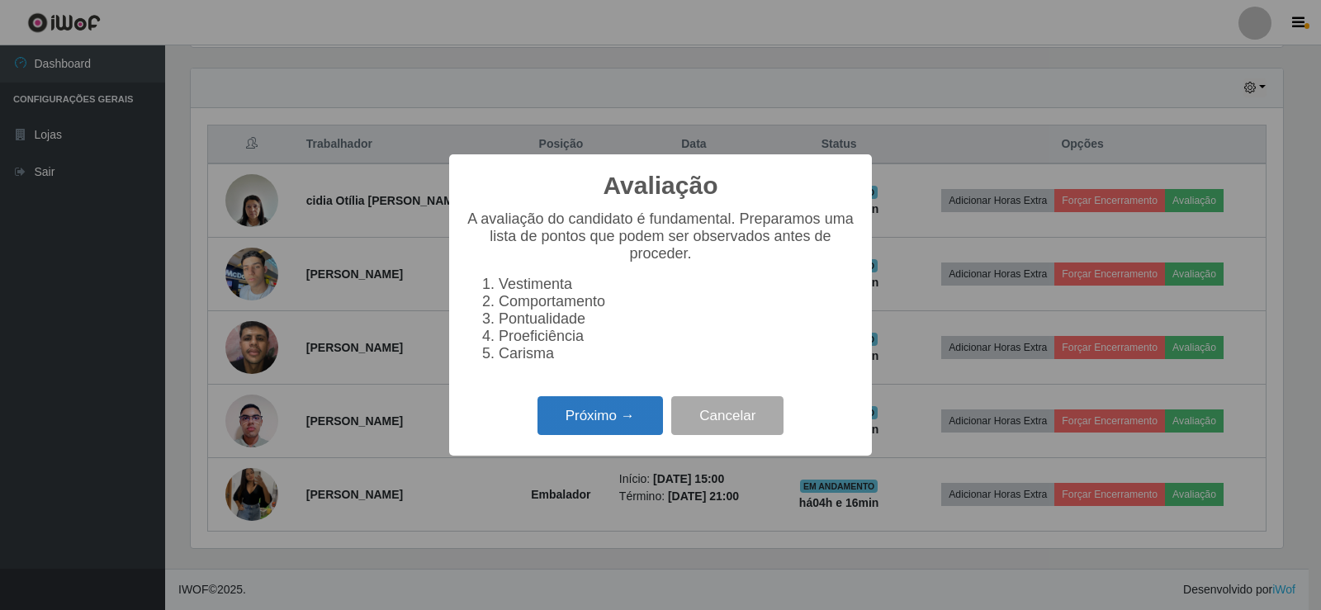
click at [578, 418] on button "Próximo →" at bounding box center [599, 415] width 125 height 39
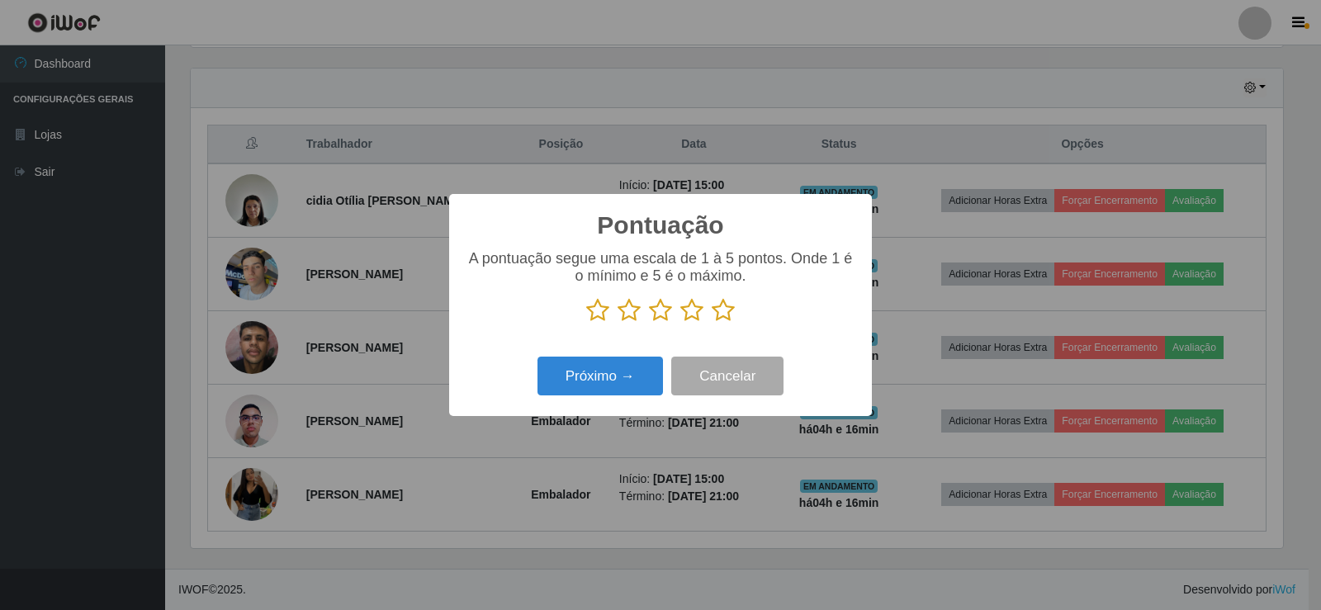
click at [717, 318] on icon at bounding box center [723, 310] width 23 height 25
click at [712, 323] on input "radio" at bounding box center [712, 323] width 0 height 0
click at [632, 367] on button "Próximo →" at bounding box center [599, 376] width 125 height 39
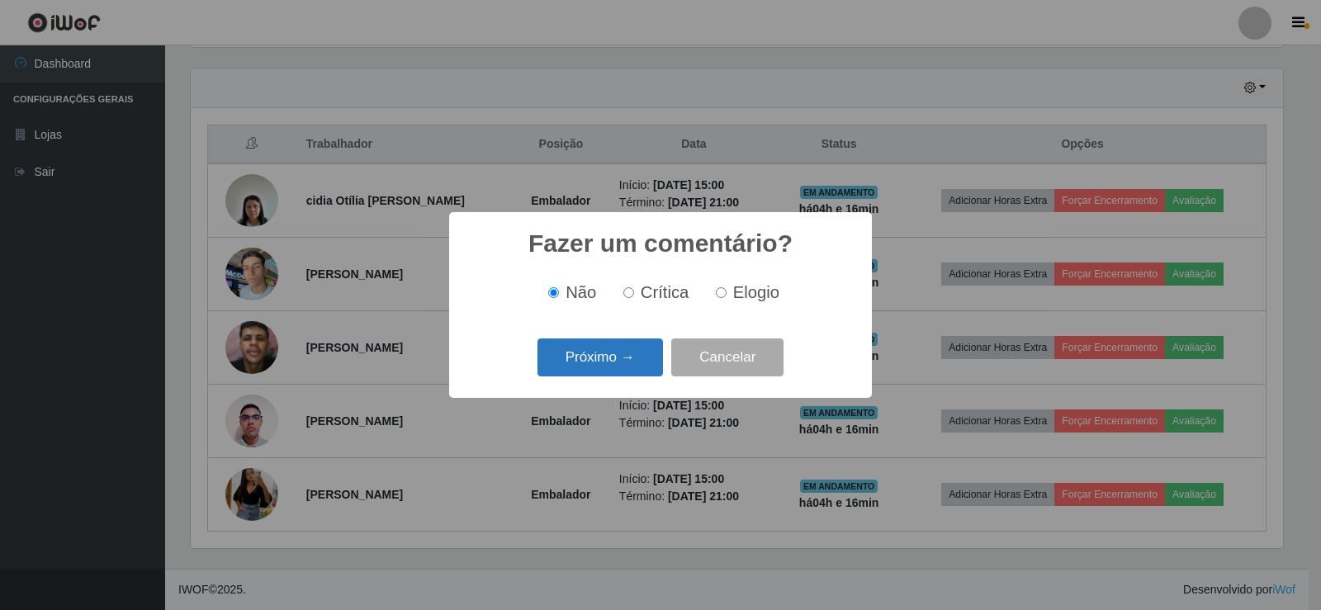
click at [618, 368] on button "Próximo →" at bounding box center [599, 358] width 125 height 39
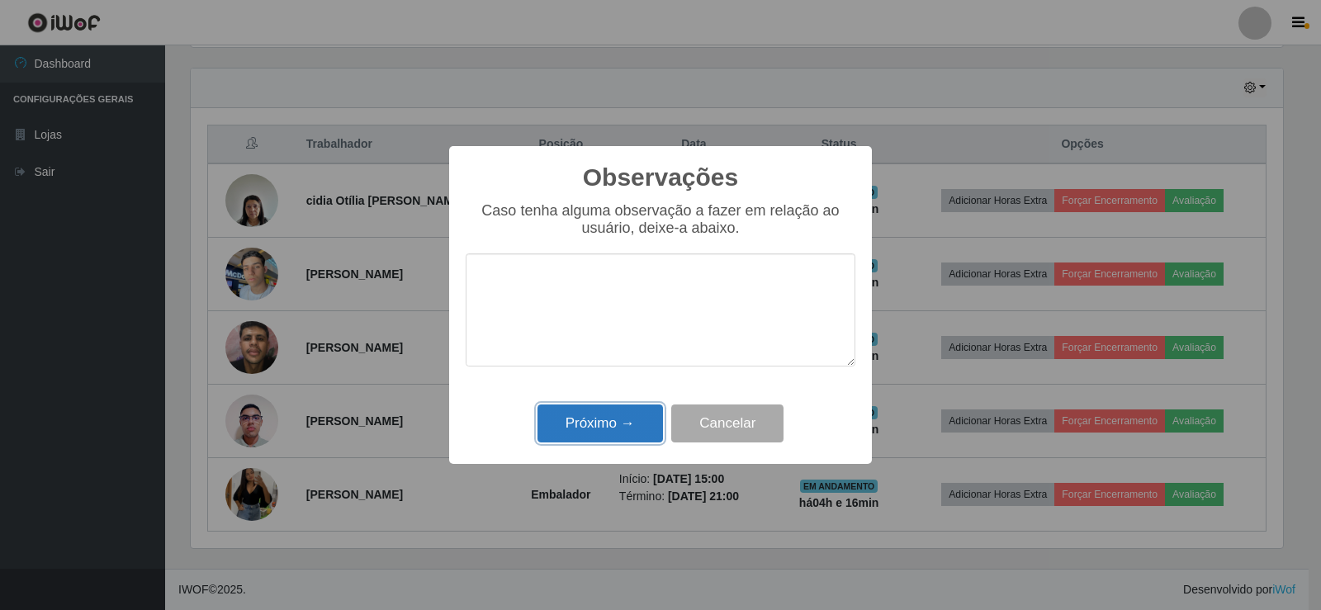
click at [600, 425] on button "Próximo →" at bounding box center [599, 424] width 125 height 39
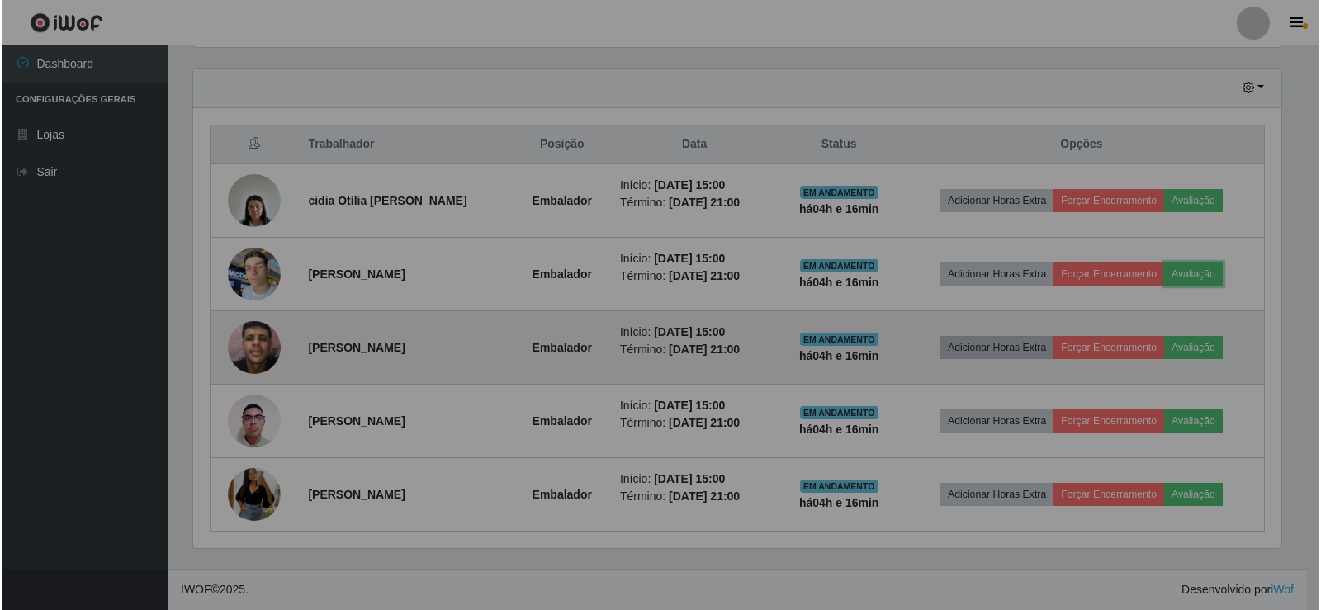
scroll to position [343, 1101]
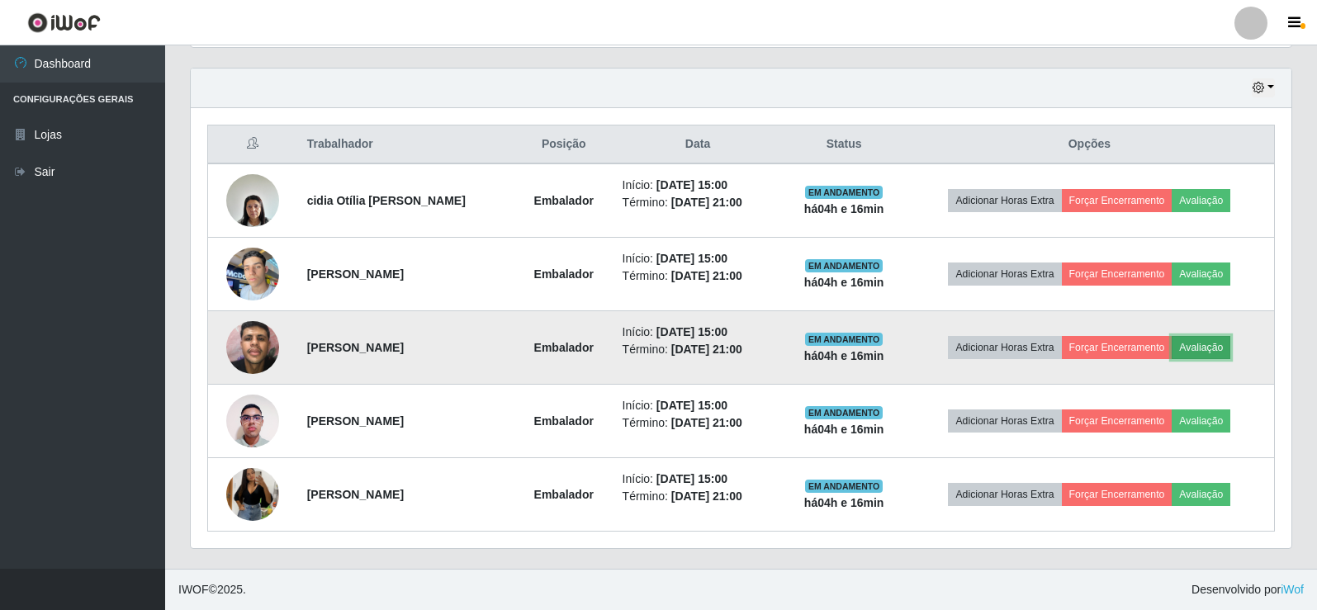
click at [1230, 344] on button "Avaliação" at bounding box center [1201, 347] width 59 height 23
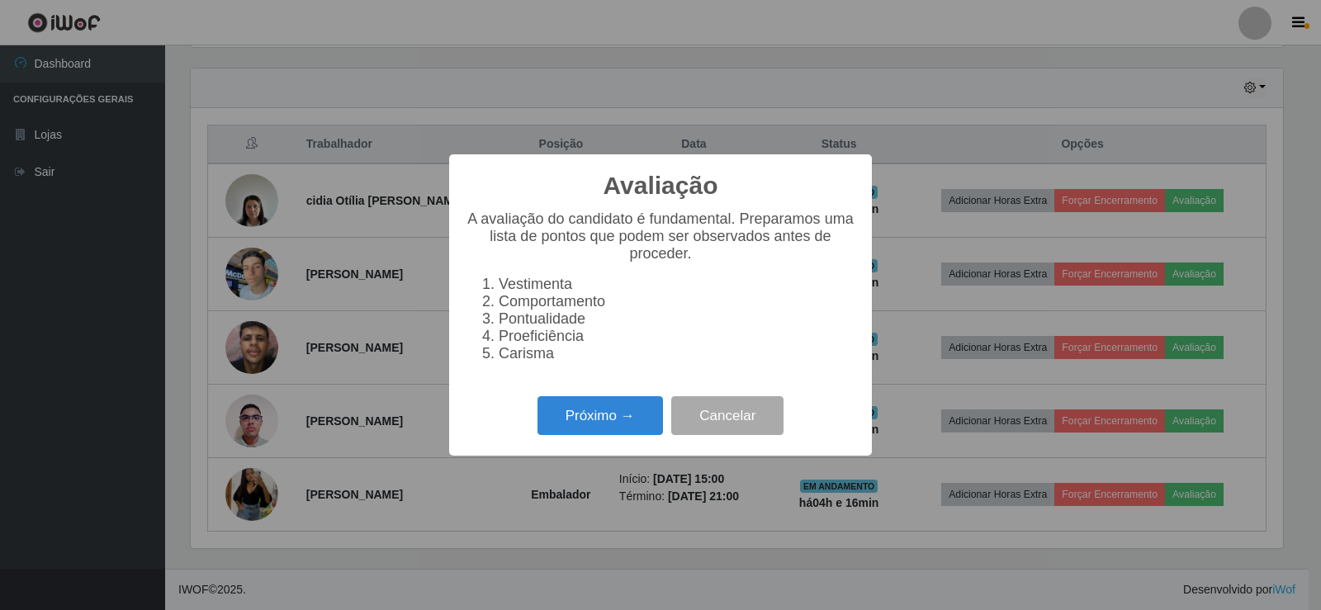
scroll to position [343, 1092]
click at [604, 420] on button "Próximo →" at bounding box center [599, 415] width 125 height 39
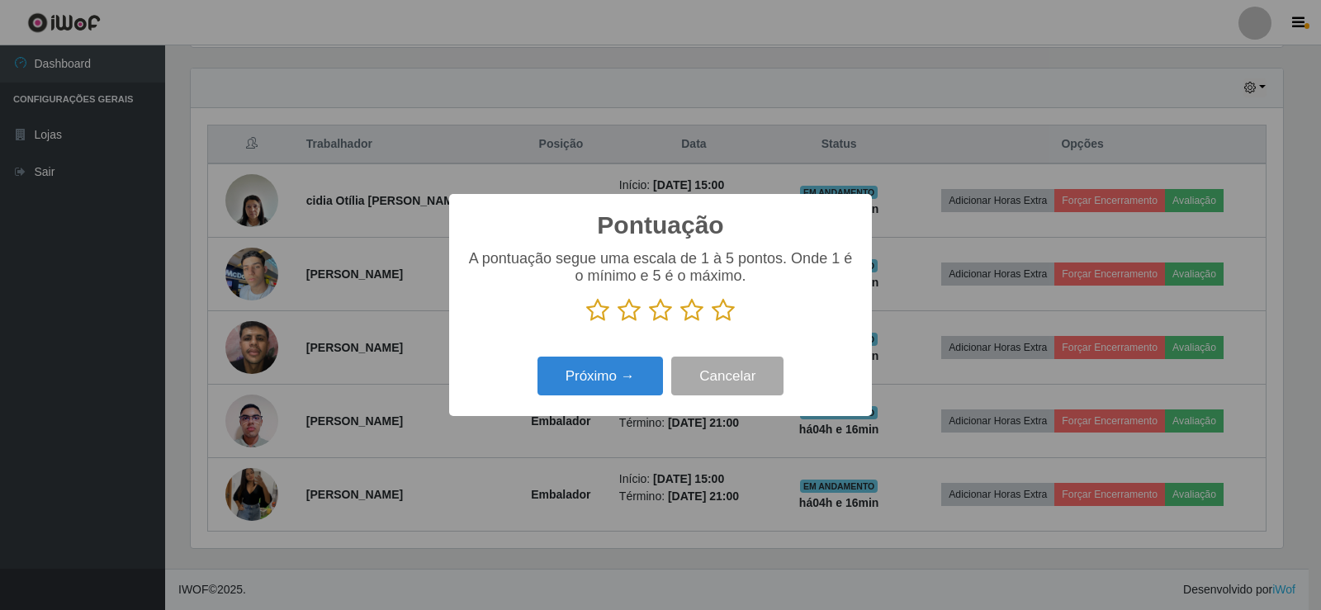
click at [724, 321] on icon at bounding box center [723, 310] width 23 height 25
click at [712, 323] on input "radio" at bounding box center [712, 323] width 0 height 0
click at [592, 389] on button "Próximo →" at bounding box center [599, 376] width 125 height 39
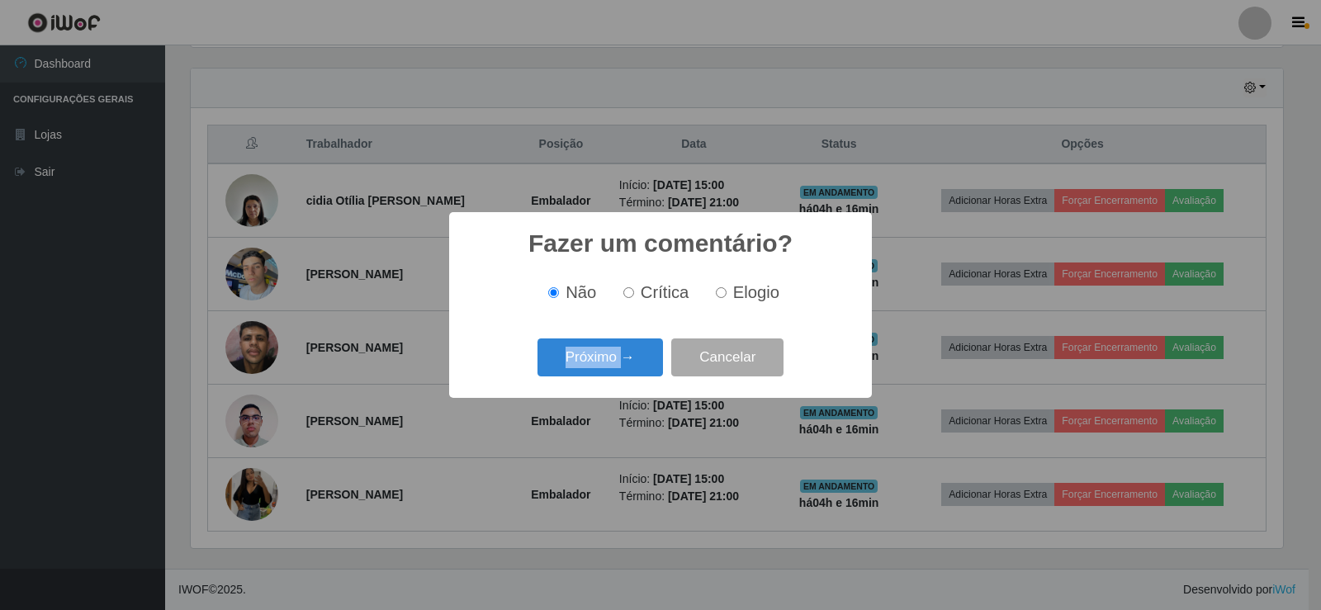
click at [591, 390] on div "Fazer um comentário? × Não Crítica Elogio Próximo → Cancelar" at bounding box center [660, 304] width 423 height 185
click at [604, 354] on button "Próximo →" at bounding box center [599, 358] width 125 height 39
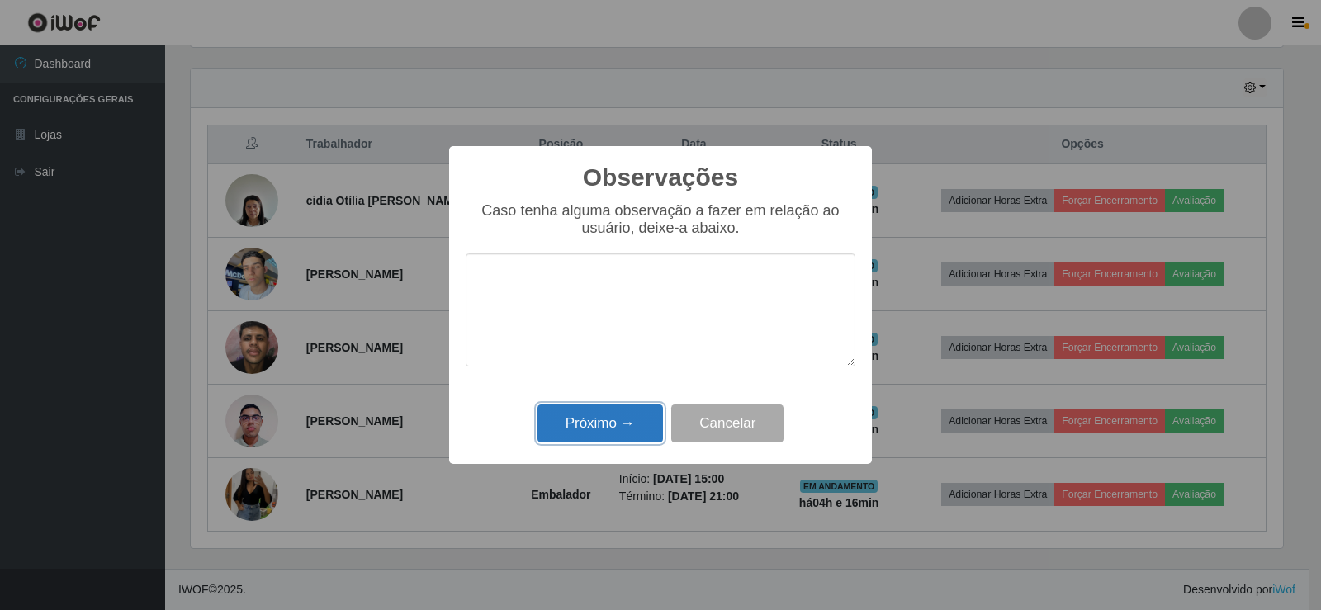
click at [592, 443] on button "Próximo →" at bounding box center [599, 424] width 125 height 39
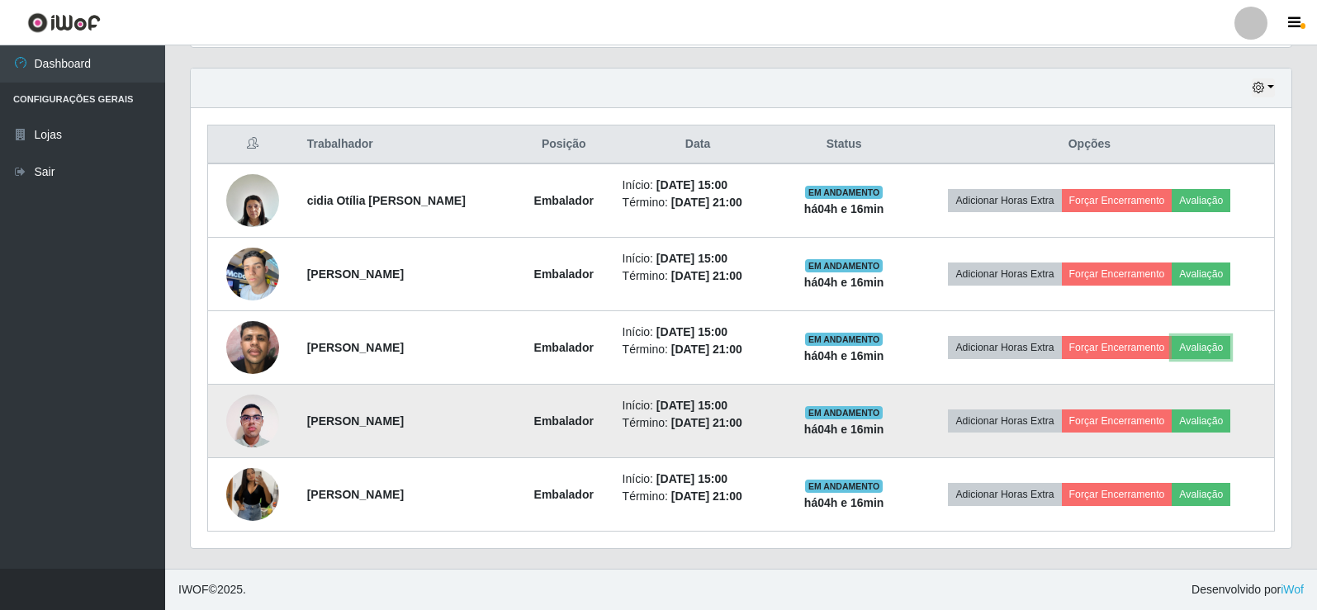
scroll to position [343, 1101]
click at [1224, 417] on button "Avaliação" at bounding box center [1201, 421] width 59 height 23
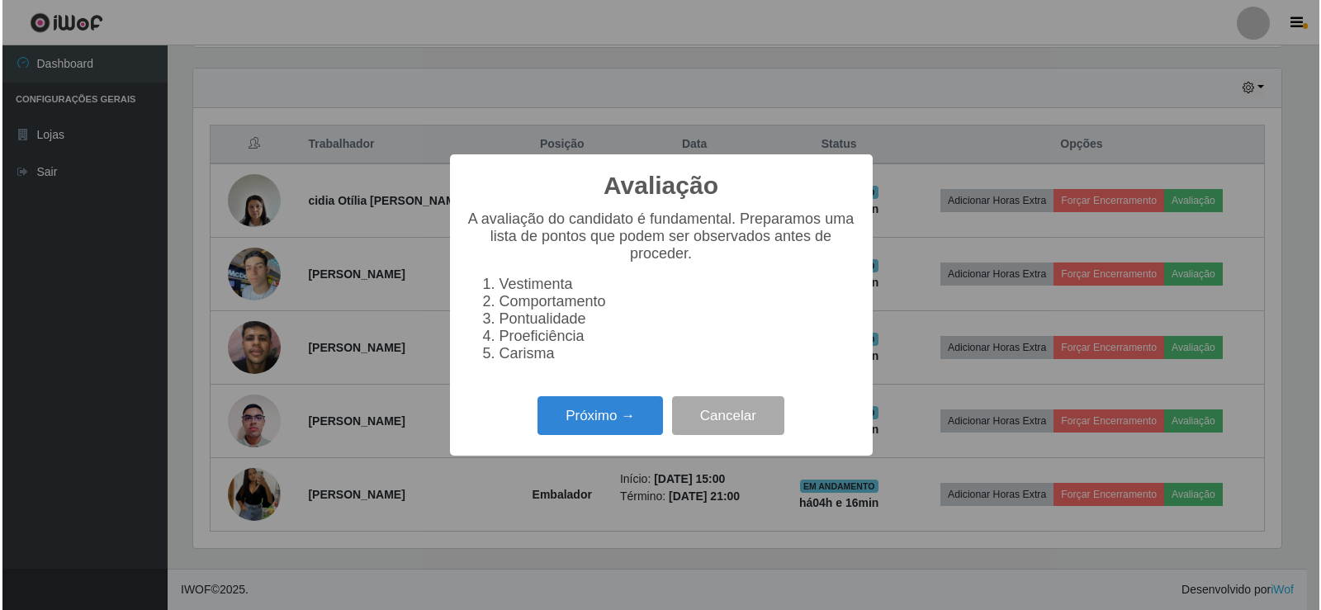
scroll to position [343, 1092]
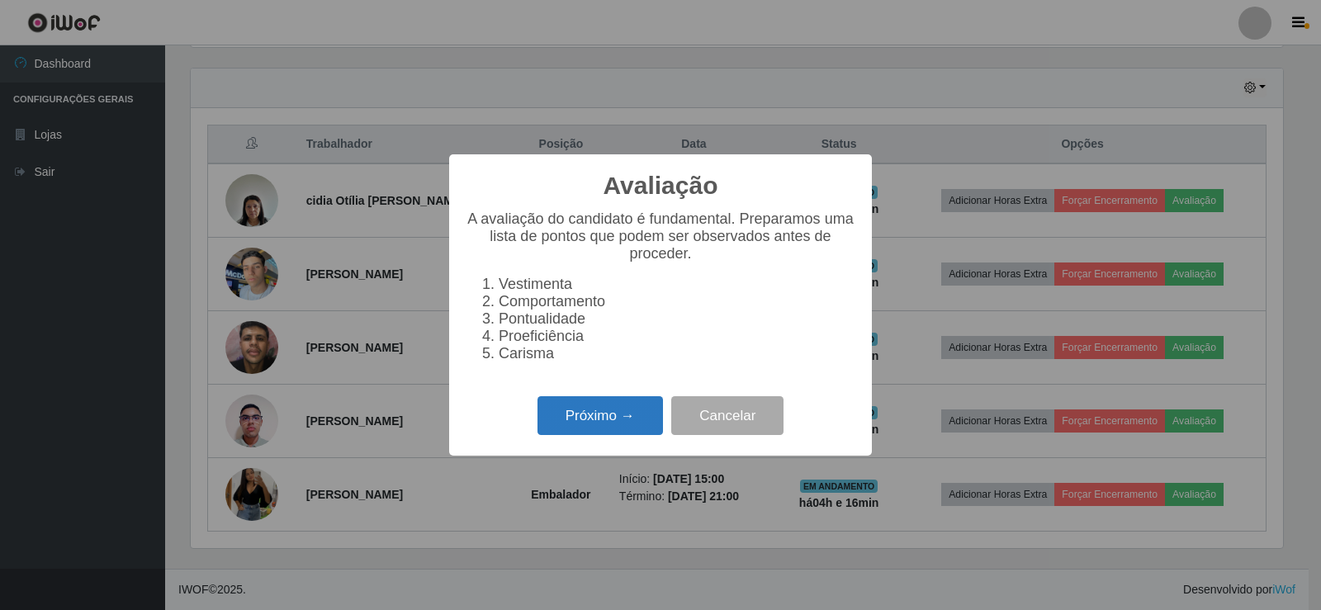
click at [633, 408] on button "Próximo →" at bounding box center [599, 415] width 125 height 39
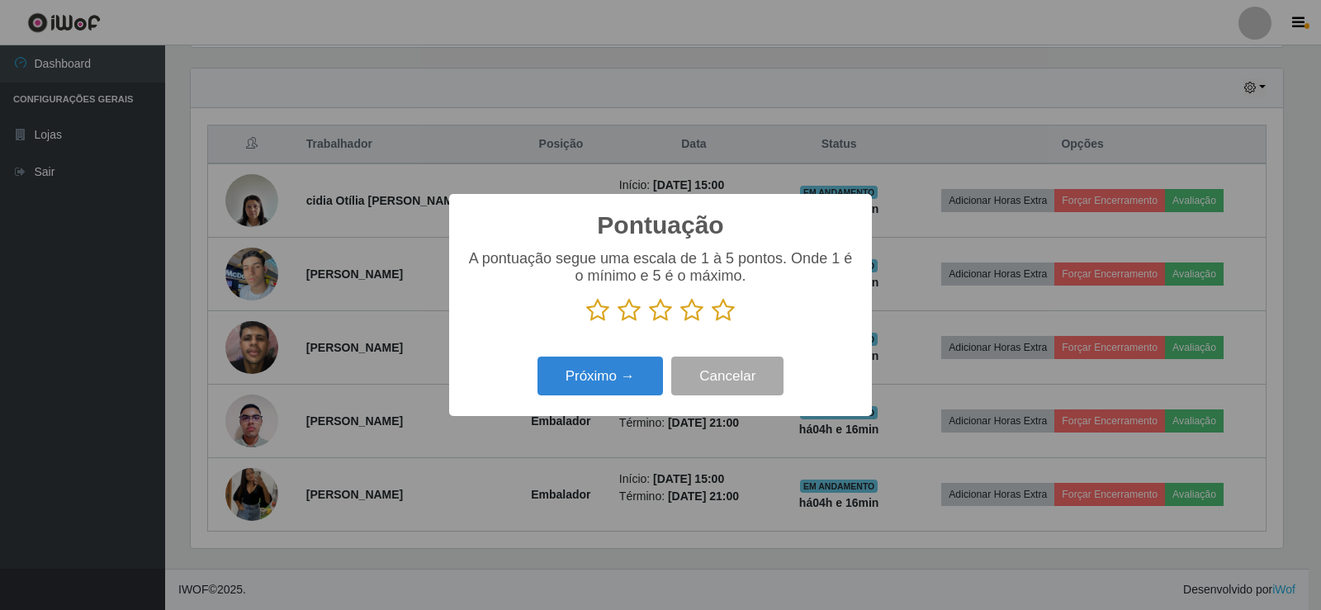
click at [726, 320] on icon at bounding box center [723, 310] width 23 height 25
click at [712, 323] on input "radio" at bounding box center [712, 323] width 0 height 0
click at [643, 386] on button "Próximo →" at bounding box center [599, 376] width 125 height 39
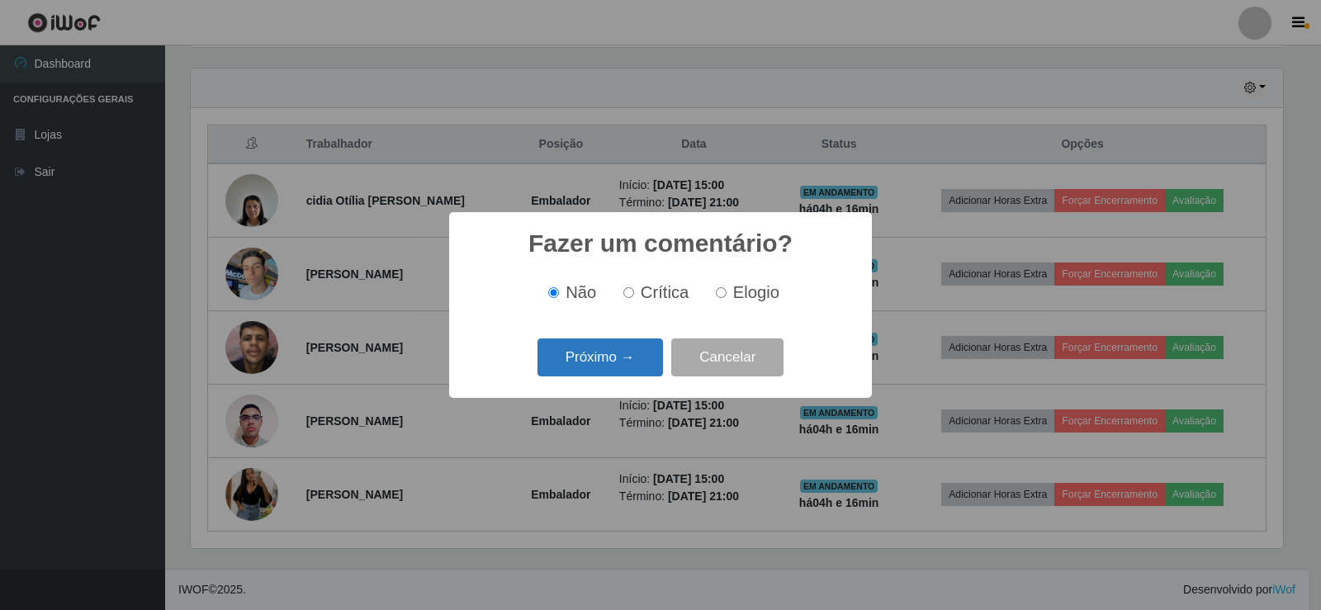
click at [625, 372] on button "Próximo →" at bounding box center [599, 358] width 125 height 39
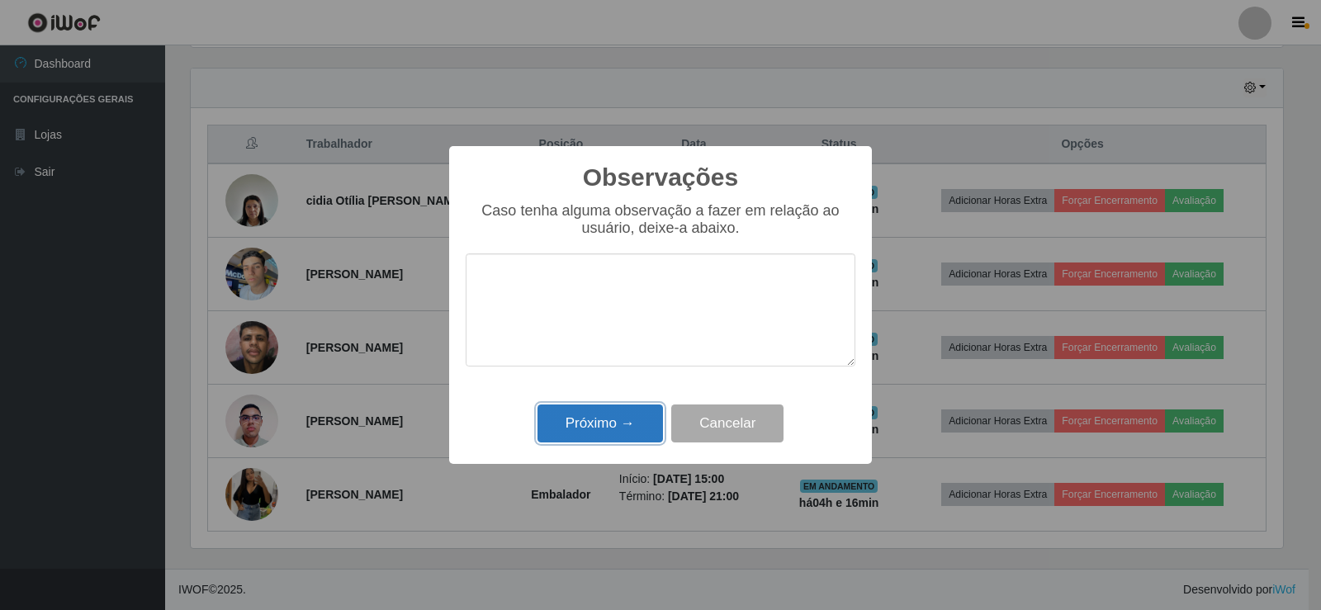
click at [611, 412] on button "Próximo →" at bounding box center [599, 424] width 125 height 39
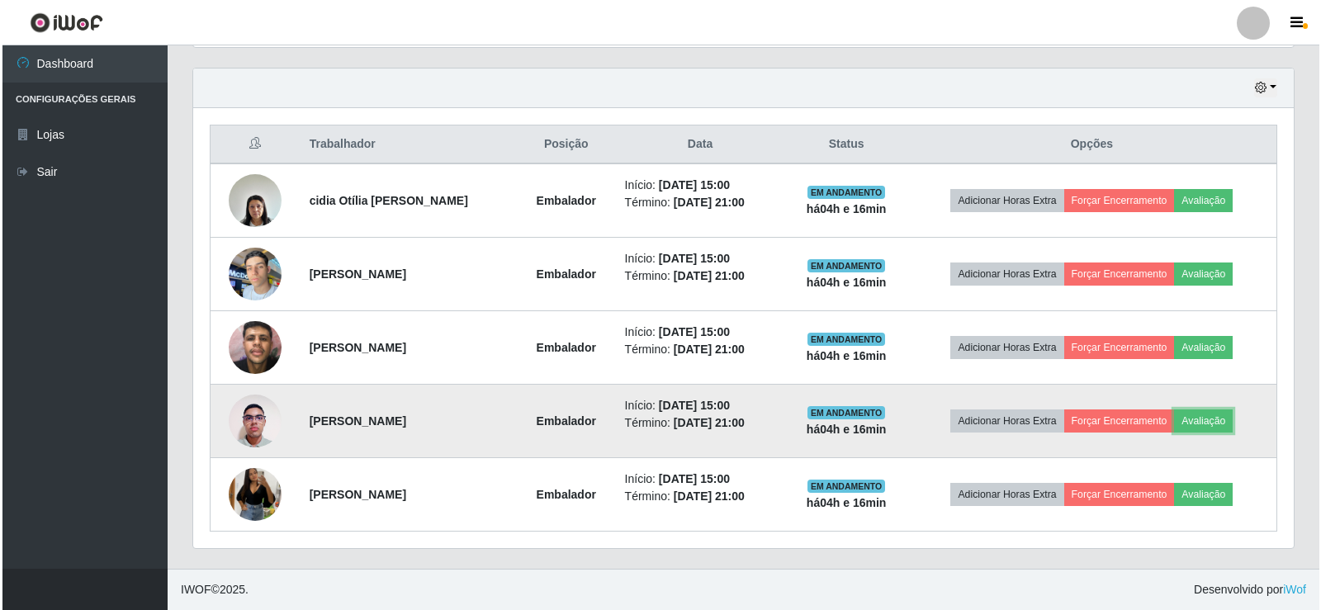
scroll to position [0, 0]
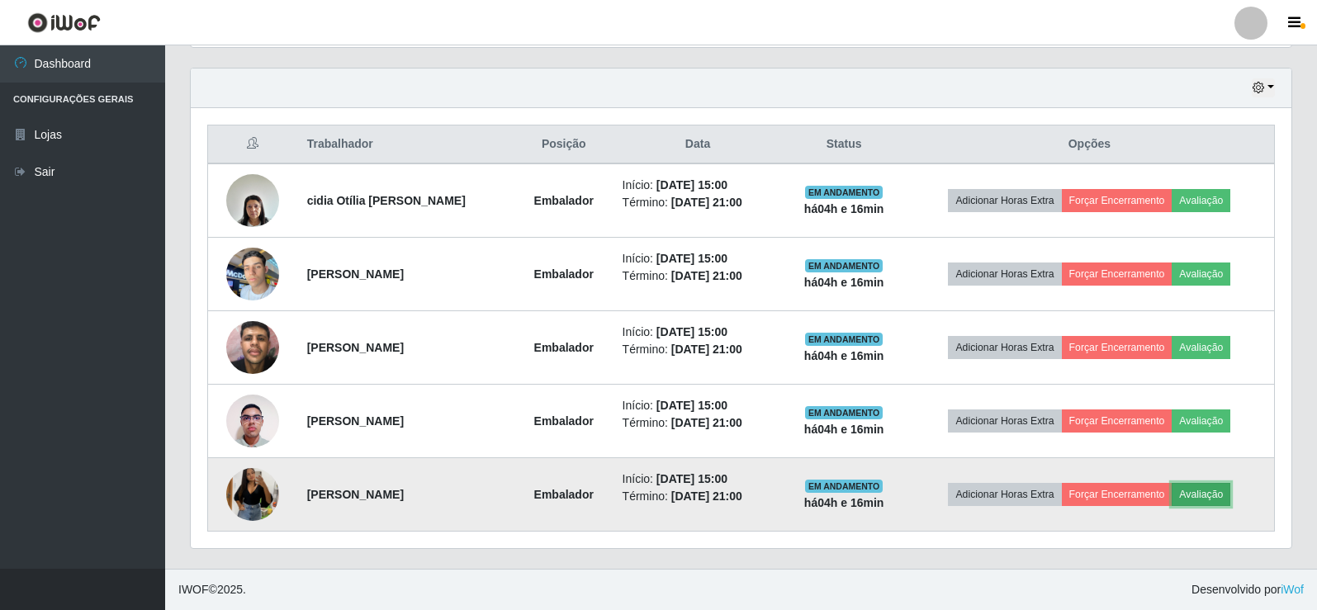
click at [1207, 492] on button "Avaliação" at bounding box center [1201, 494] width 59 height 23
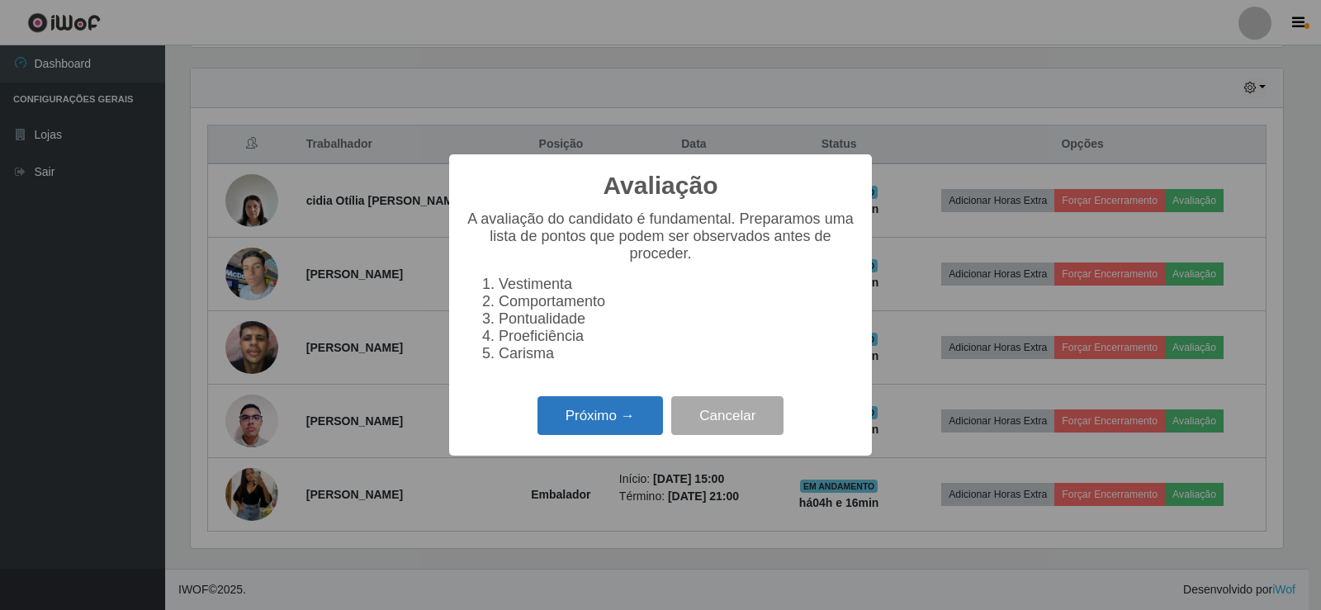
click at [629, 414] on button "Próximo →" at bounding box center [599, 415] width 125 height 39
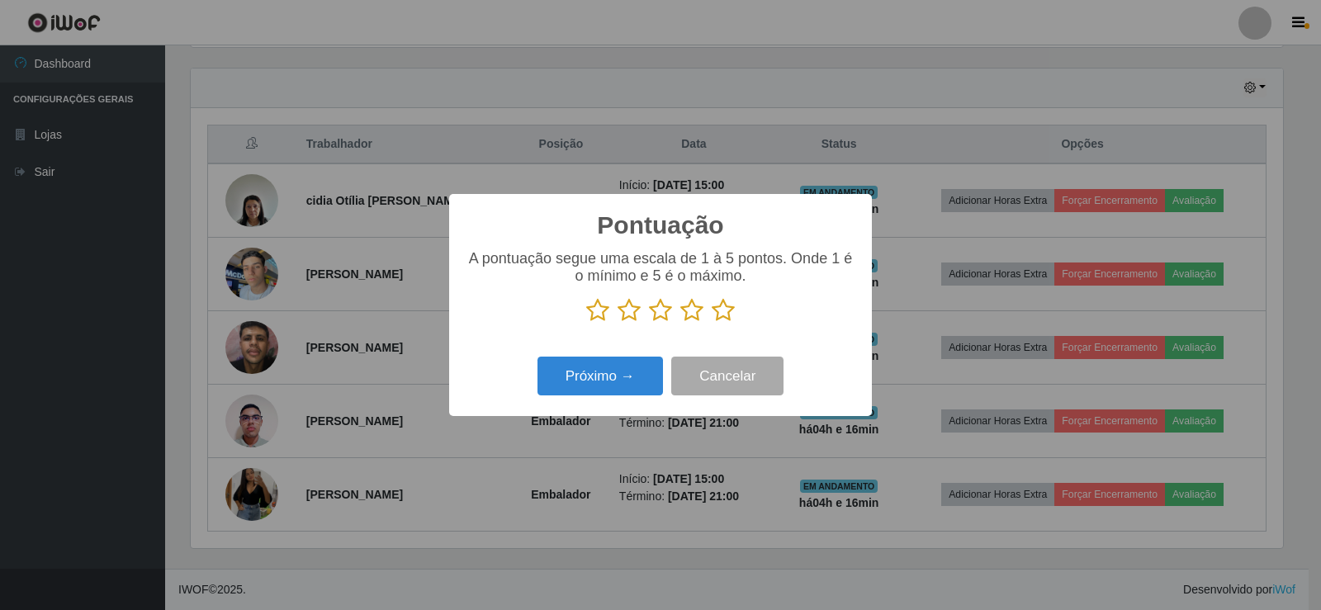
click at [732, 310] on icon at bounding box center [723, 310] width 23 height 25
click at [712, 323] on input "radio" at bounding box center [712, 323] width 0 height 0
click at [651, 363] on div "Próximo → Cancelar" at bounding box center [661, 376] width 390 height 47
click at [634, 370] on button "Próximo →" at bounding box center [599, 376] width 125 height 39
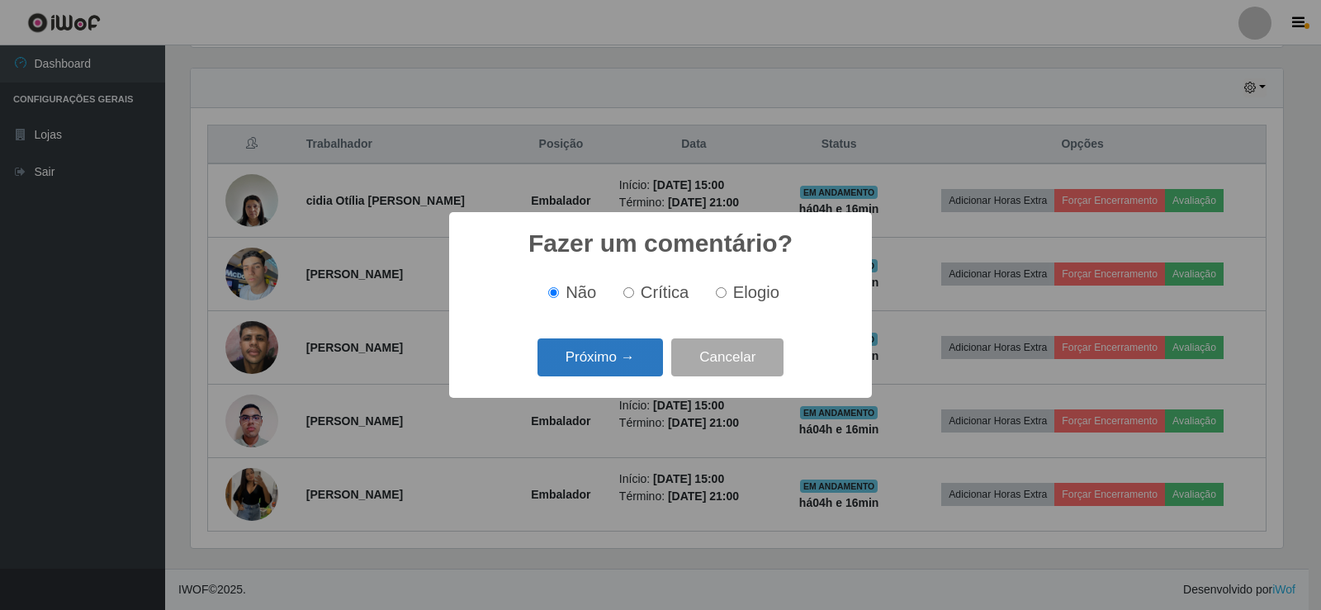
click at [583, 365] on button "Próximo →" at bounding box center [599, 358] width 125 height 39
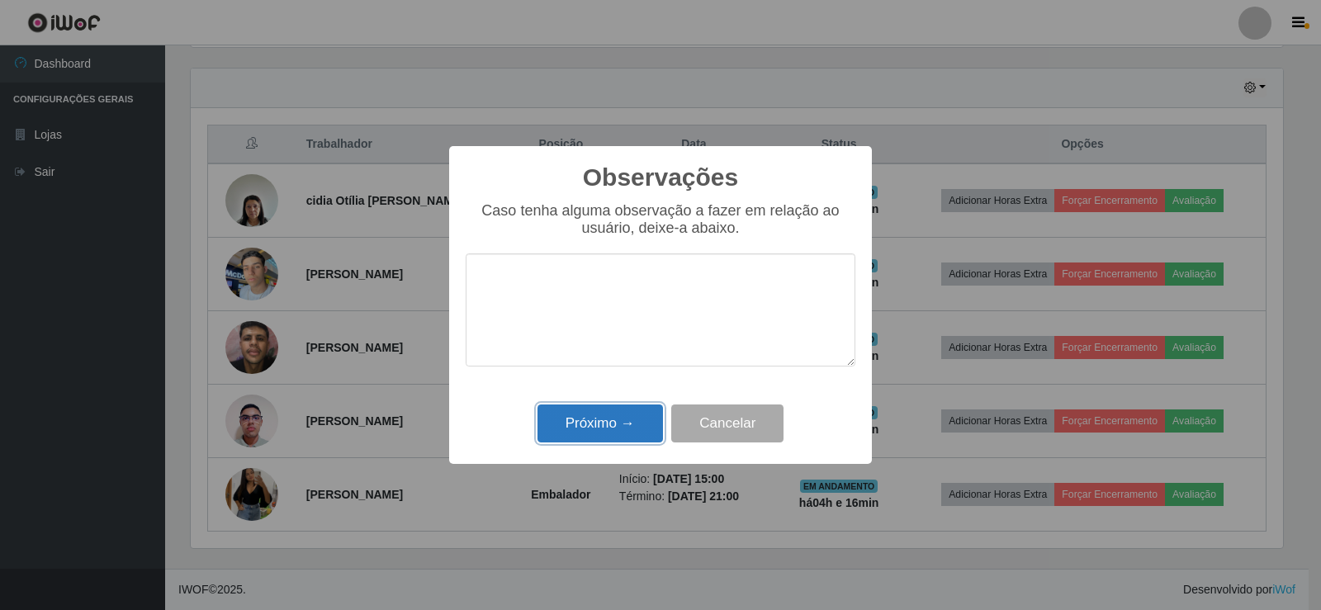
click at [602, 422] on button "Próximo →" at bounding box center [599, 424] width 125 height 39
